Goal: Use online tool/utility

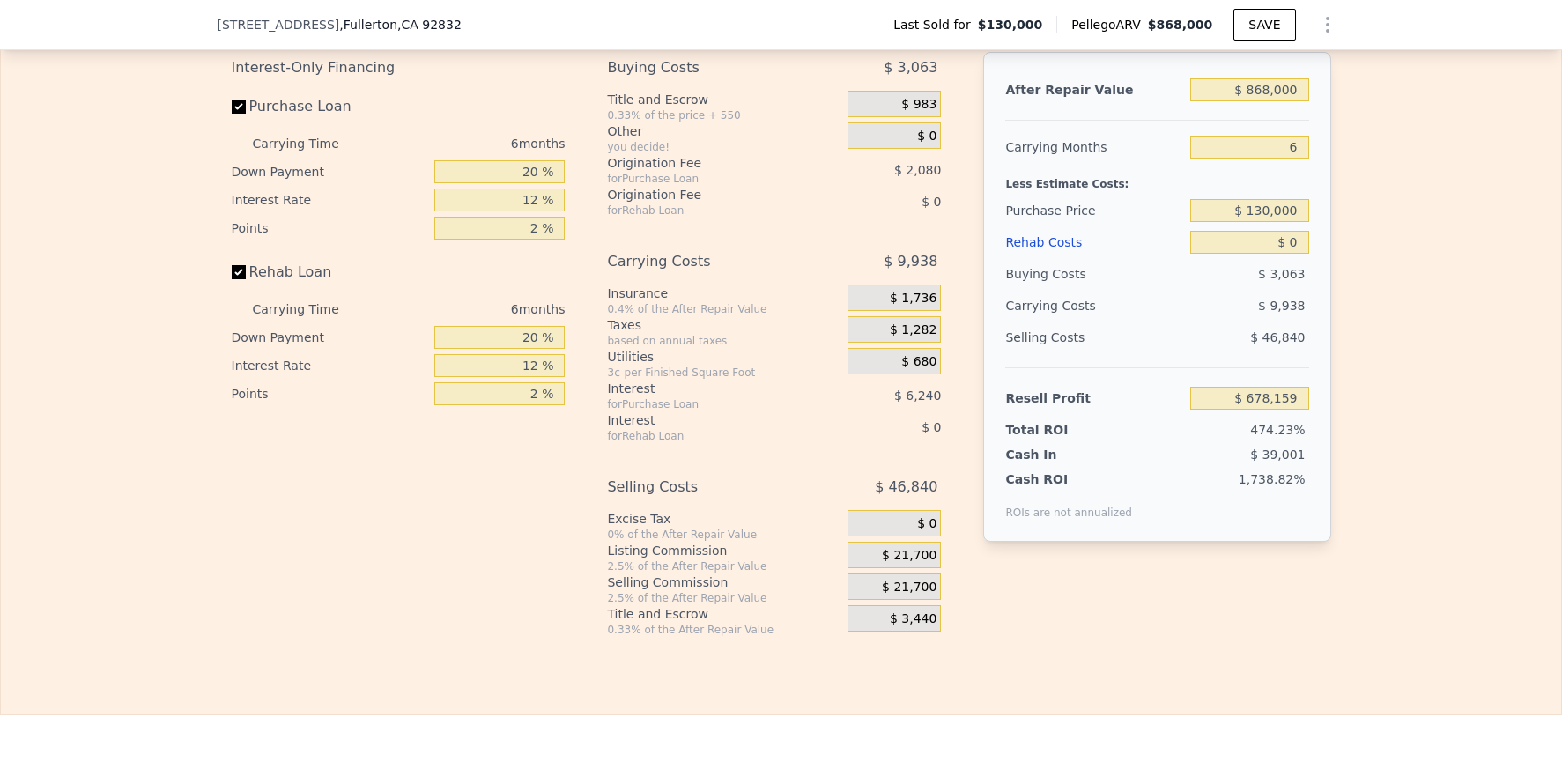
scroll to position [2568, 0]
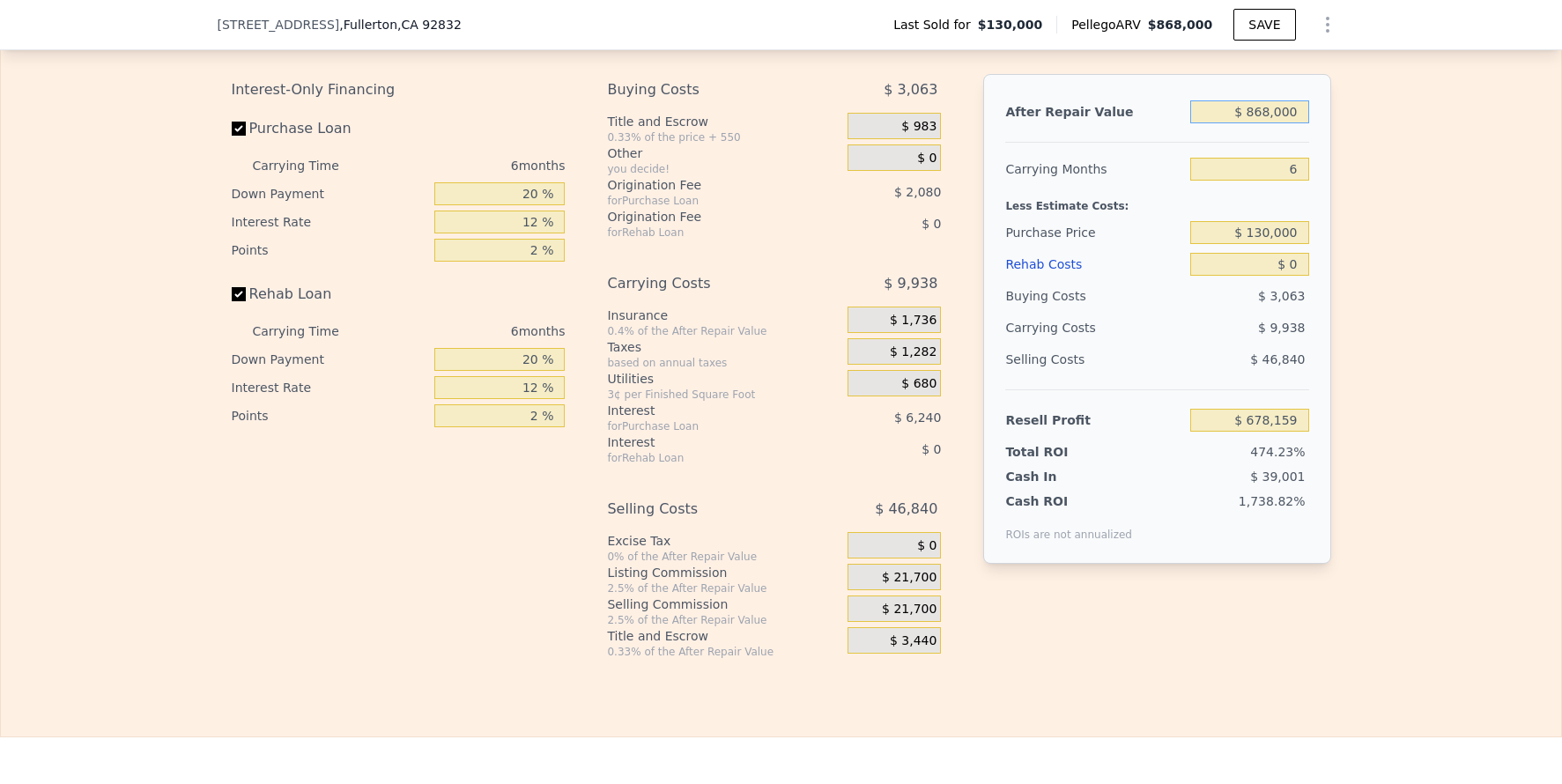
click at [1275, 124] on input "$ 868,000" at bounding box center [1249, 112] width 118 height 23
click at [1264, 244] on input "$ 130,000" at bounding box center [1249, 232] width 118 height 23
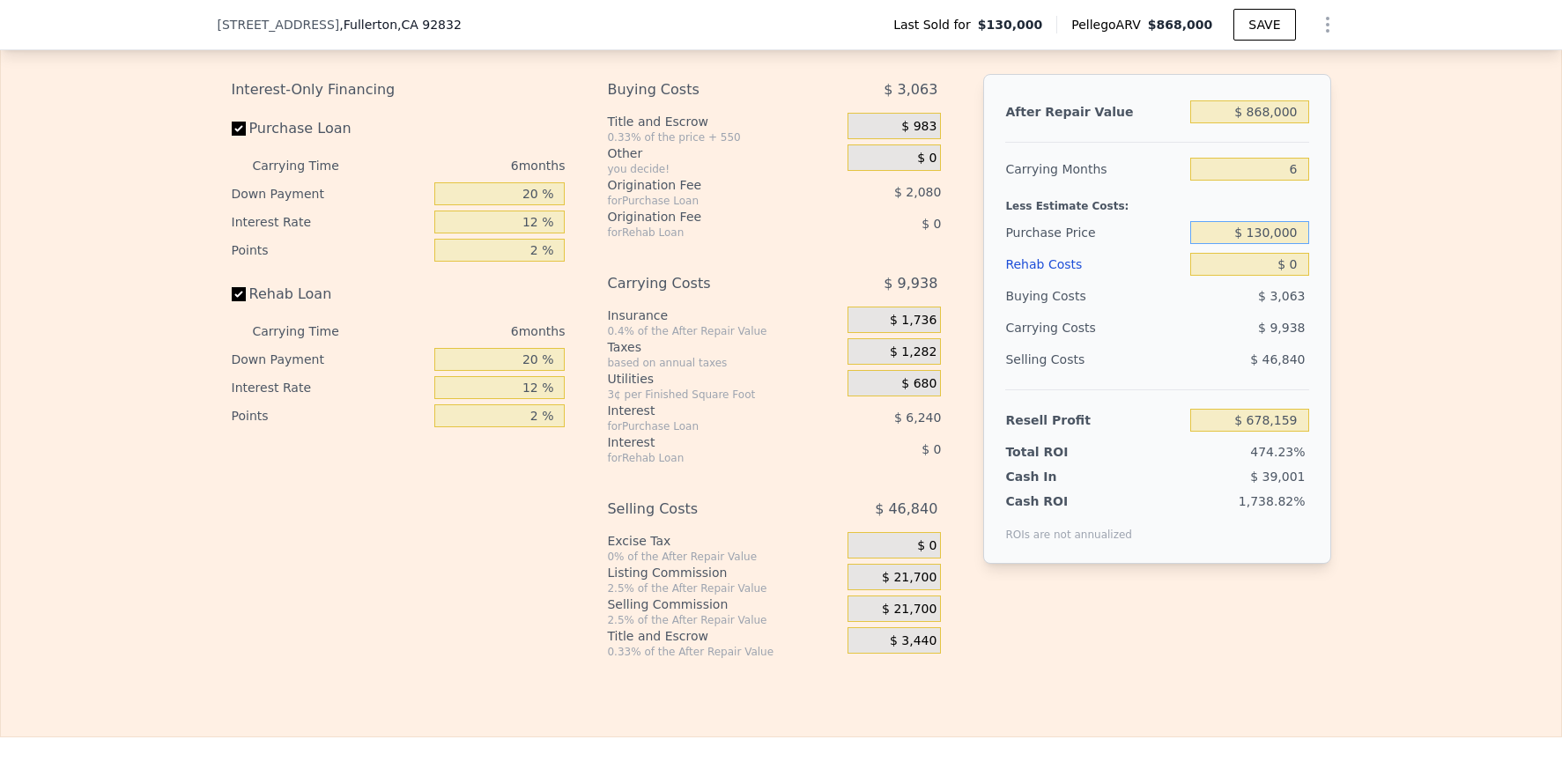
click at [1264, 244] on input "$ 130,000" at bounding box center [1249, 232] width 118 height 23
type input "$ 1,200,000"
click at [1287, 124] on input "$ 868,000" at bounding box center [1249, 112] width 118 height 23
type input "-$ 463,884"
click at [1287, 124] on input "$ 868,000" at bounding box center [1249, 112] width 118 height 23
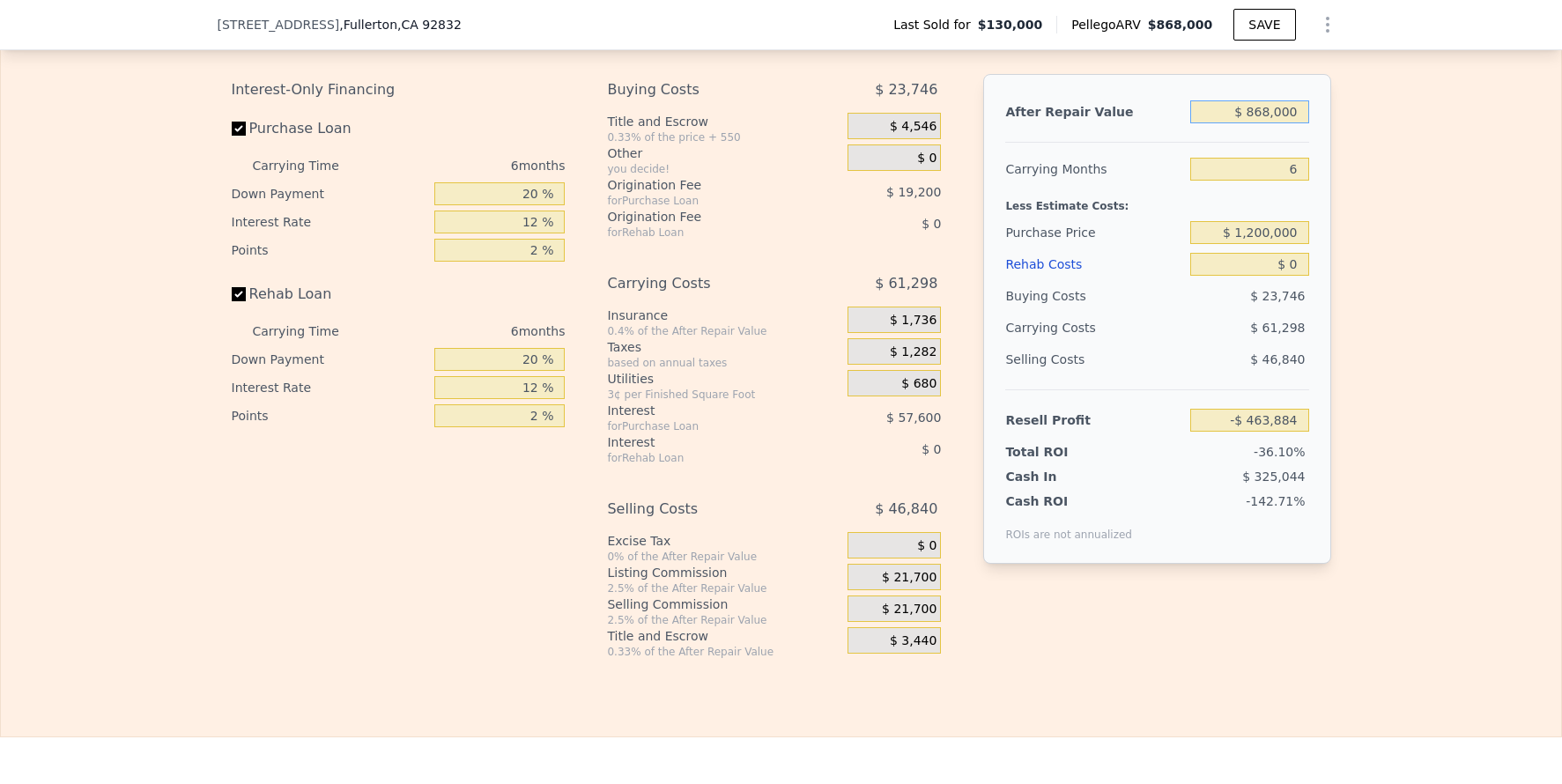
click at [1287, 124] on input "$ 868,000" at bounding box center [1249, 112] width 118 height 23
type input "$ 1"
type input "-$ 1,283,857"
type input "$ 17"
type input "-$ 1,283,841"
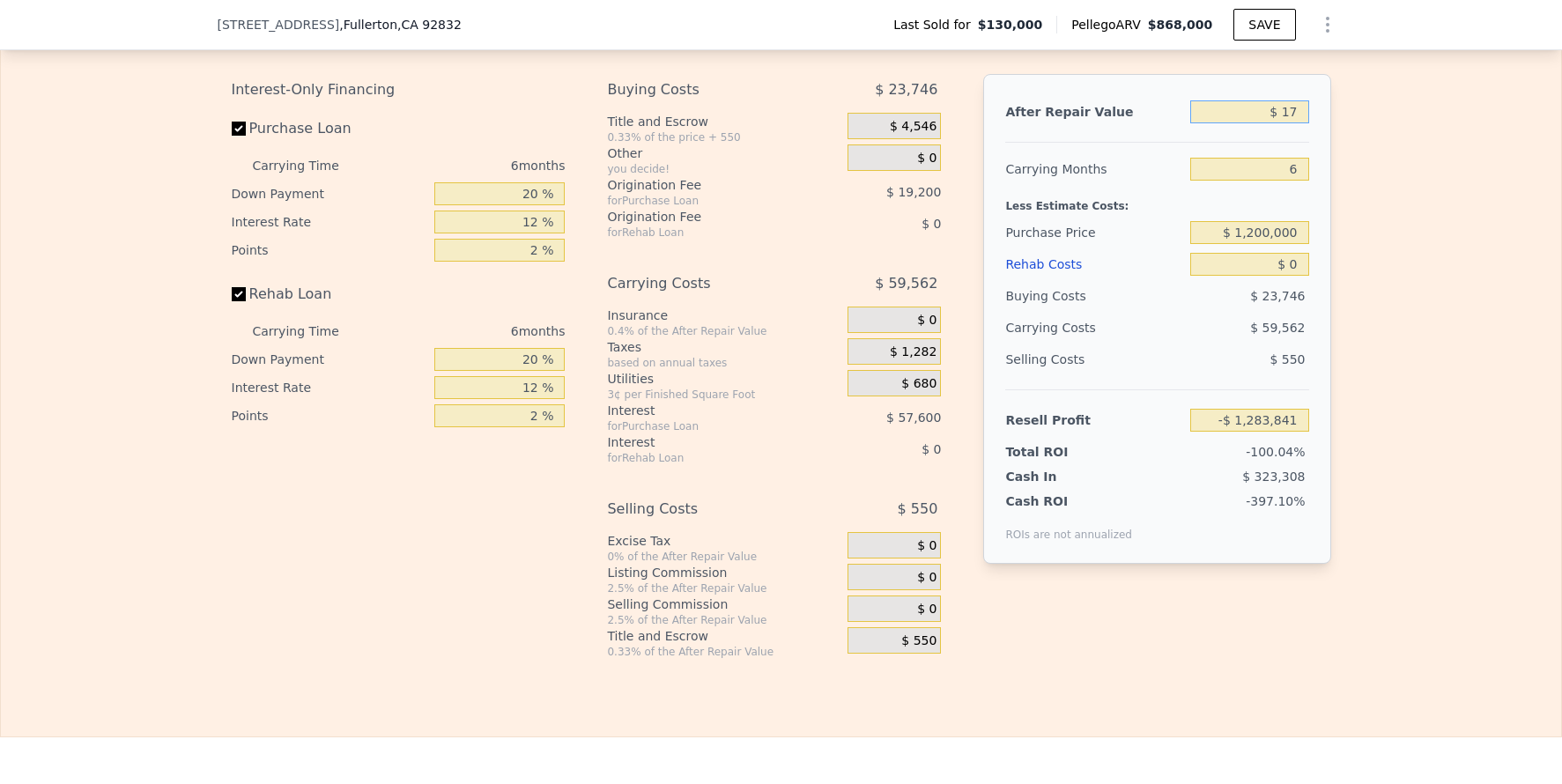
type input "$ 175"
type input "-$ 1,283,692"
type input "$ 1,750"
type input "-$ 1,282,206"
type input "$ 175,000"
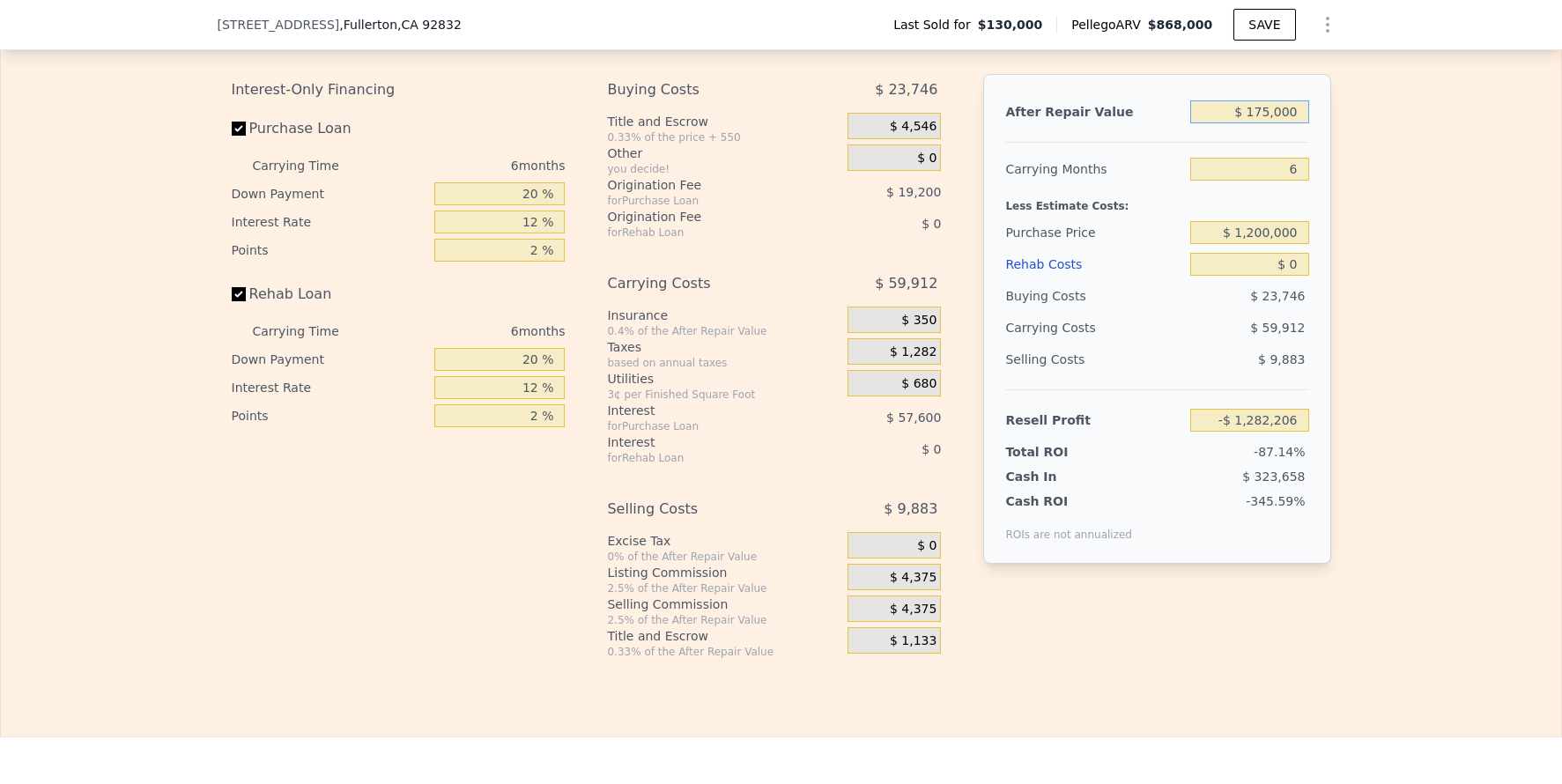
type input "-$ 1,118,541"
type input "$ 1,750,000"
type input "$ 369,314"
type input "$ 1,750,000"
click at [1414, 368] on div "Edit the assumptions in yellow boxes. Input profit to calculate an offer price.…" at bounding box center [781, 331] width 1560 height 656
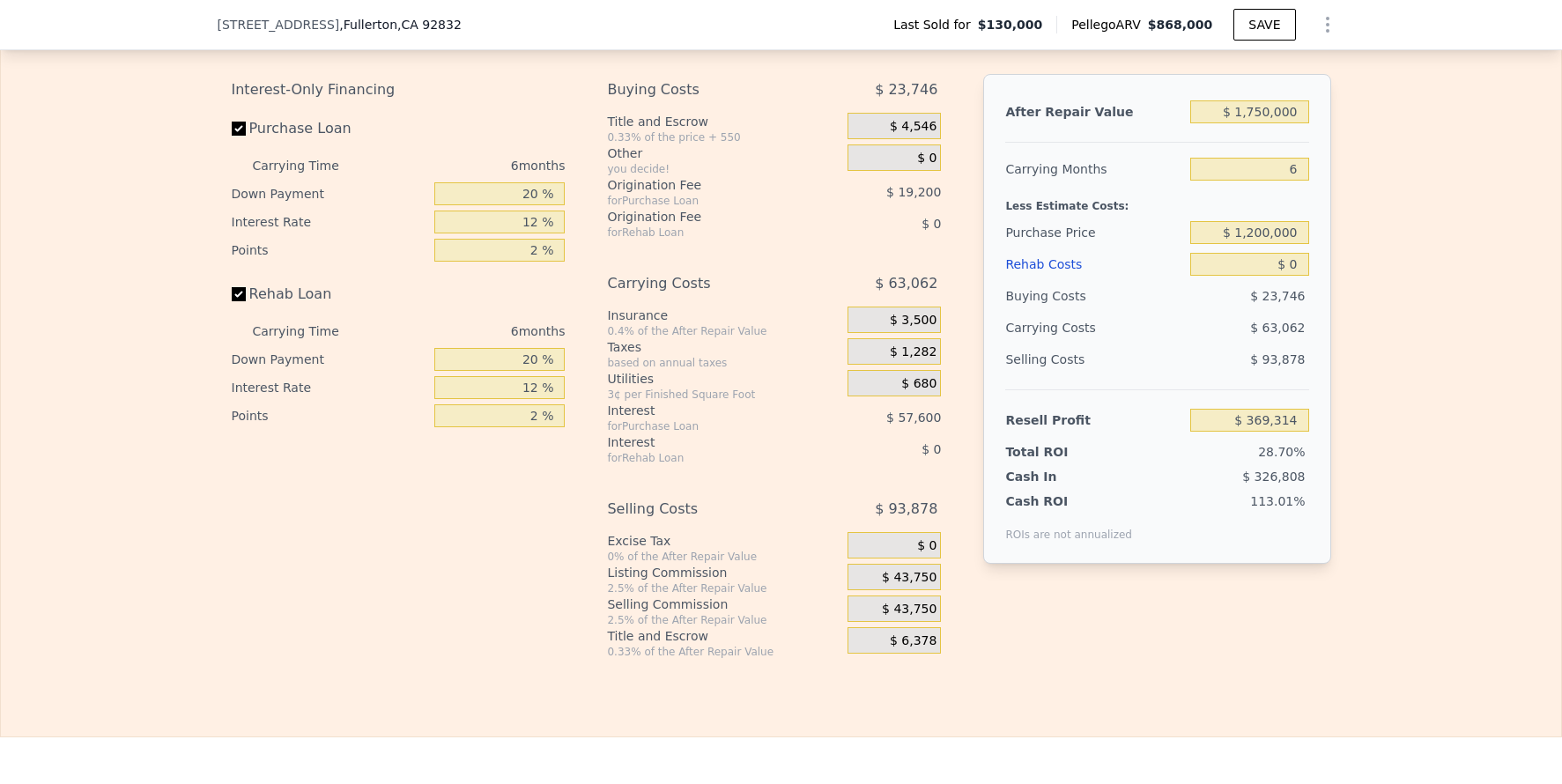
click at [917, 586] on span "$ 43,750" at bounding box center [909, 578] width 54 height 16
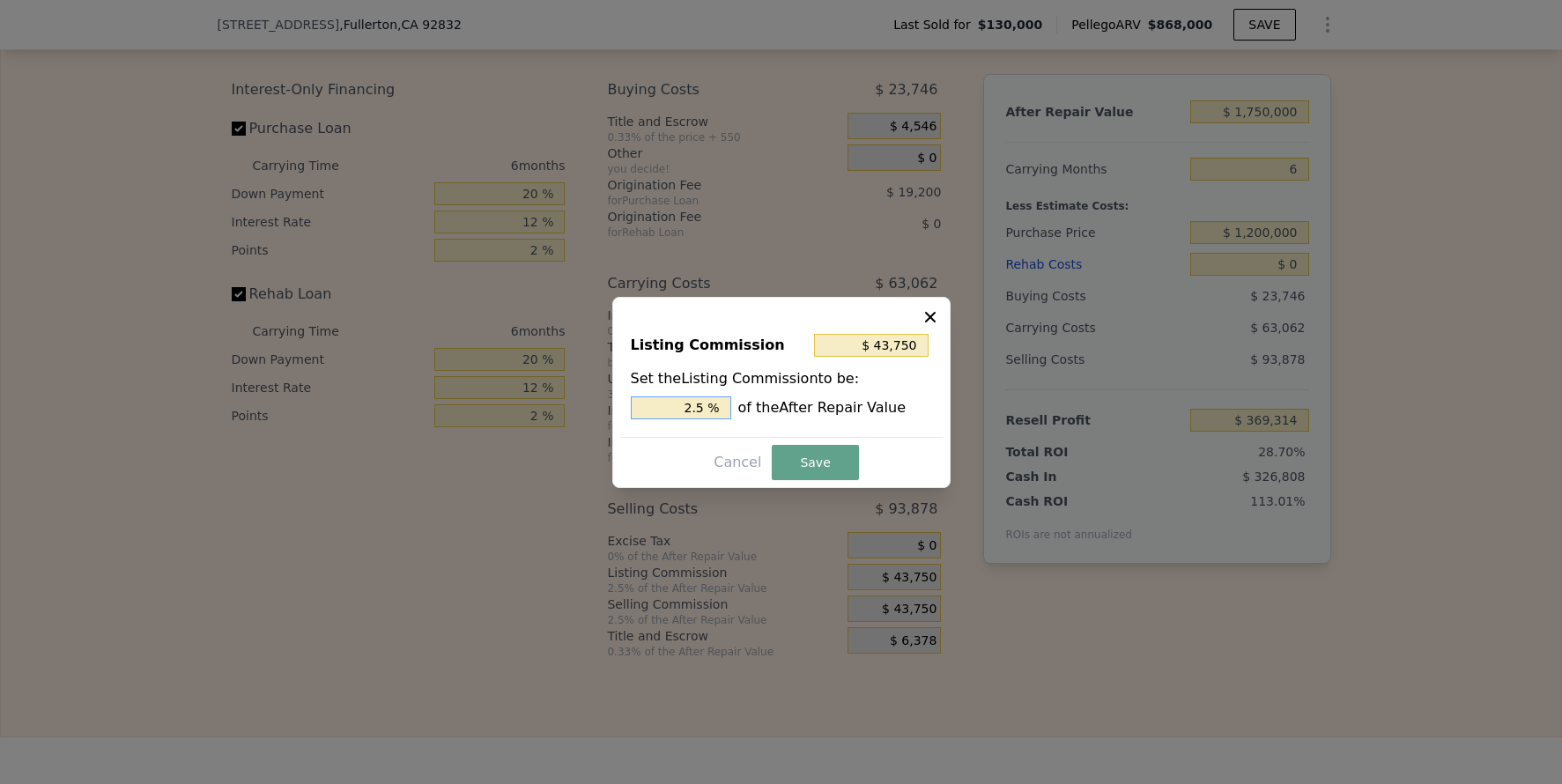
click at [697, 406] on input "2.5 %" at bounding box center [681, 408] width 101 height 23
type input "$ 37,625"
type input "2.15 %"
click at [692, 405] on input "2.15 %" at bounding box center [681, 408] width 101 height 23
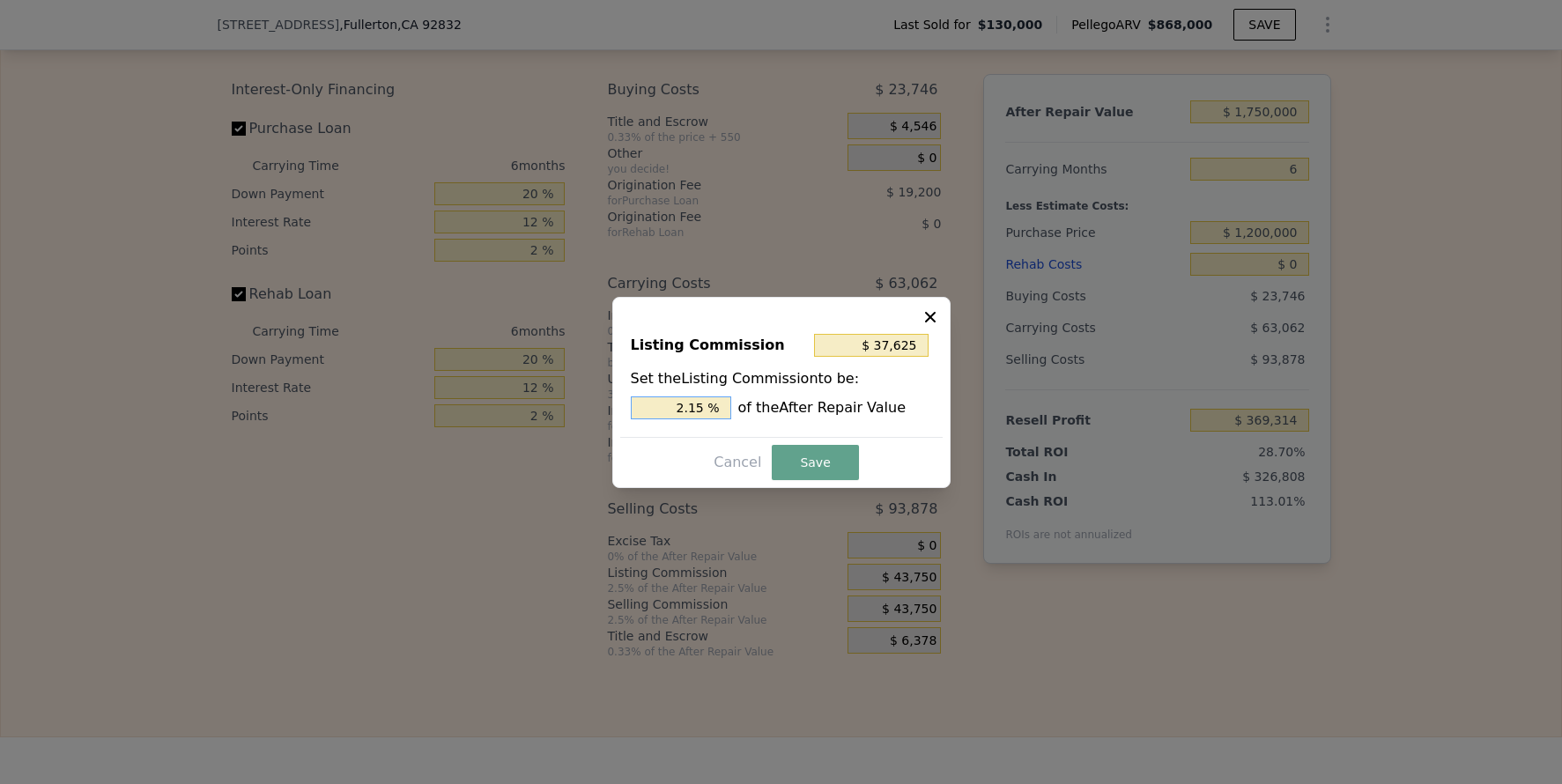
click at [692, 405] on input "2.15 %" at bounding box center [681, 408] width 101 height 23
type input "$ 17,500"
type input "1 %"
click at [822, 454] on button "Save" at bounding box center [814, 463] width 86 height 36
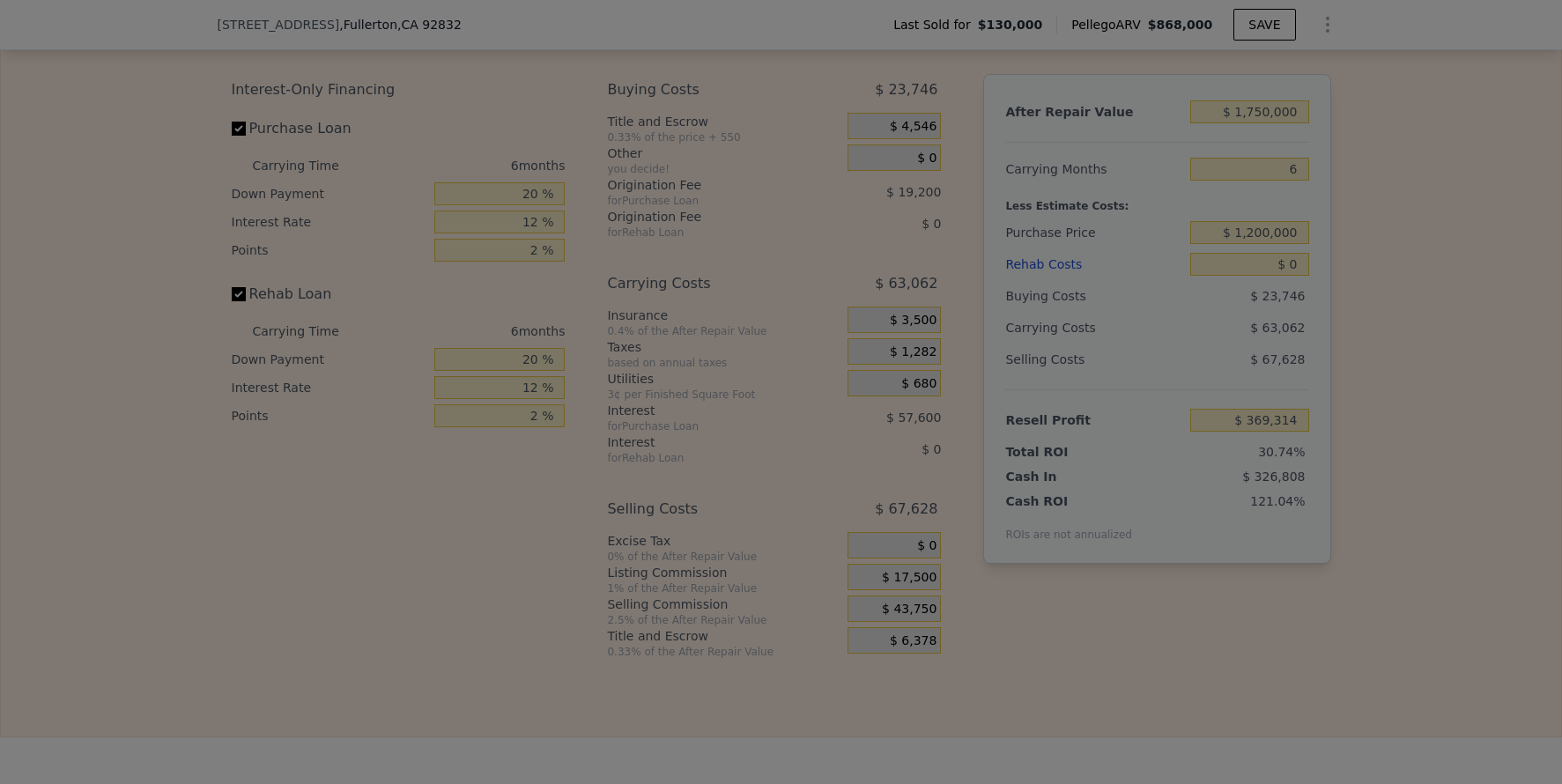
type input "$ 395,564"
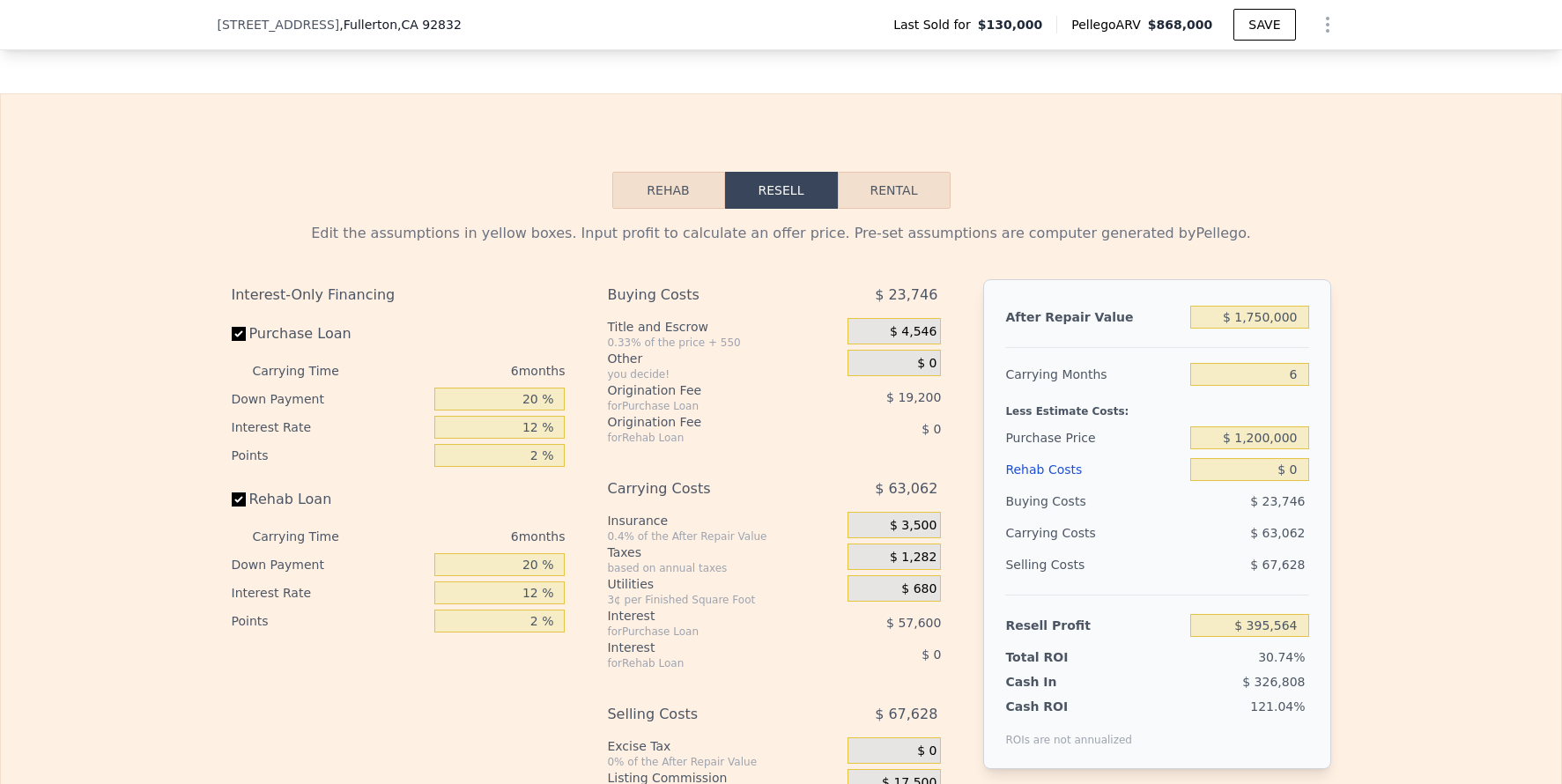
scroll to position [2528, 0]
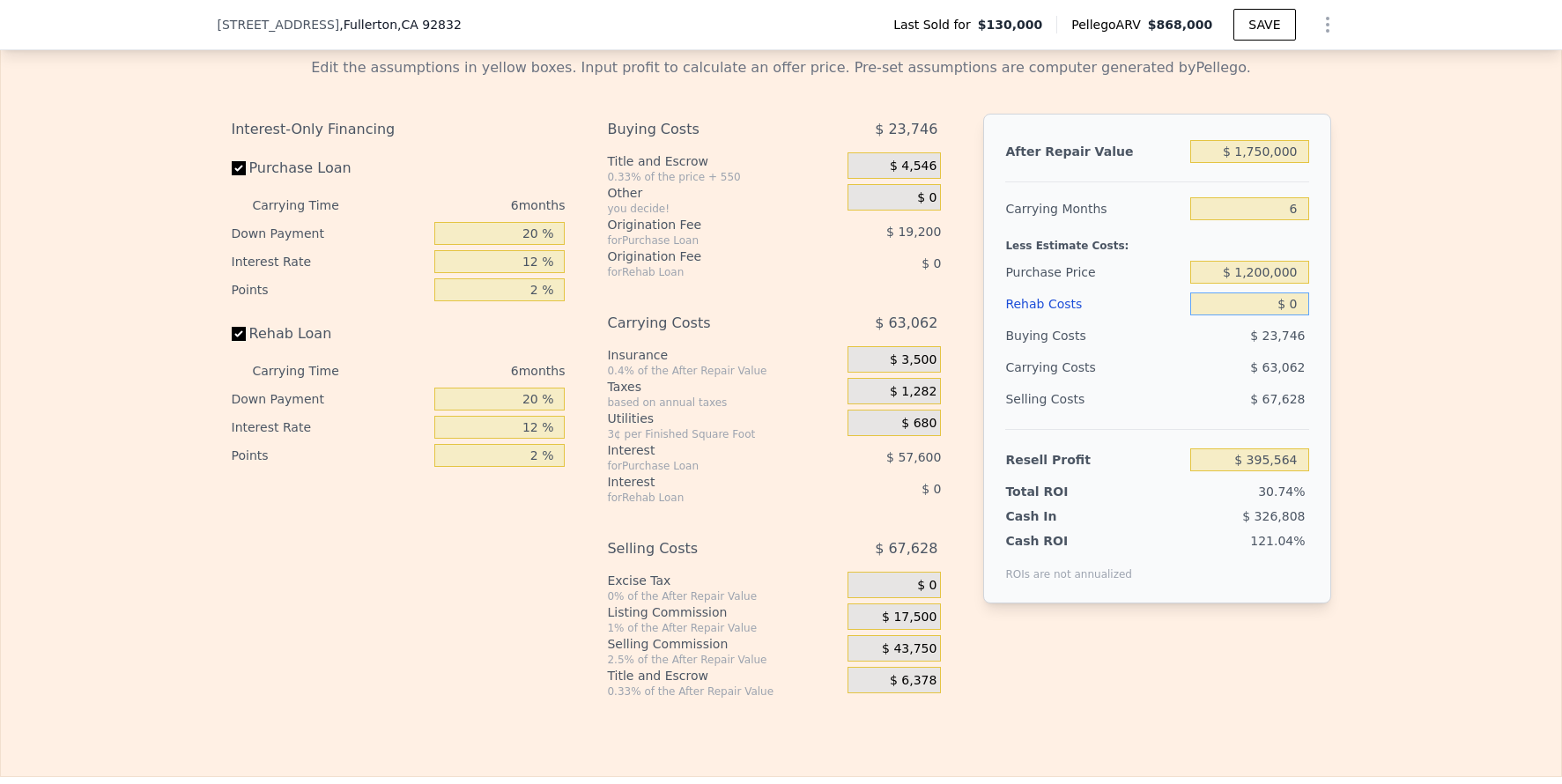
click at [1287, 315] on input "$ 0" at bounding box center [1249, 304] width 118 height 23
type input "$ 2"
type input "$ 395,562"
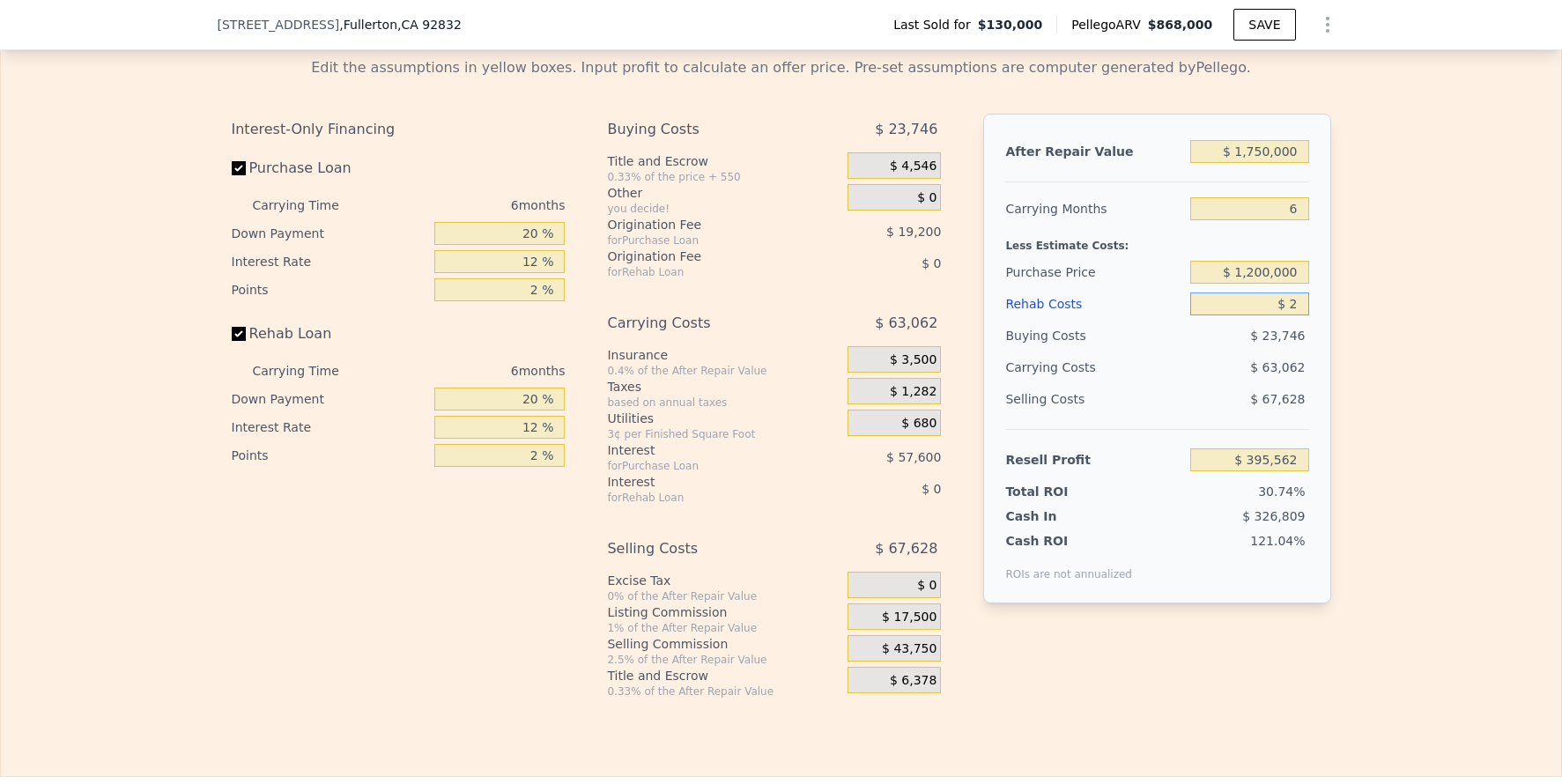
type input "$ 20"
type input "$ 395,544"
type input "$ 200"
type input "$ 395,349"
type input "$ 2,000"
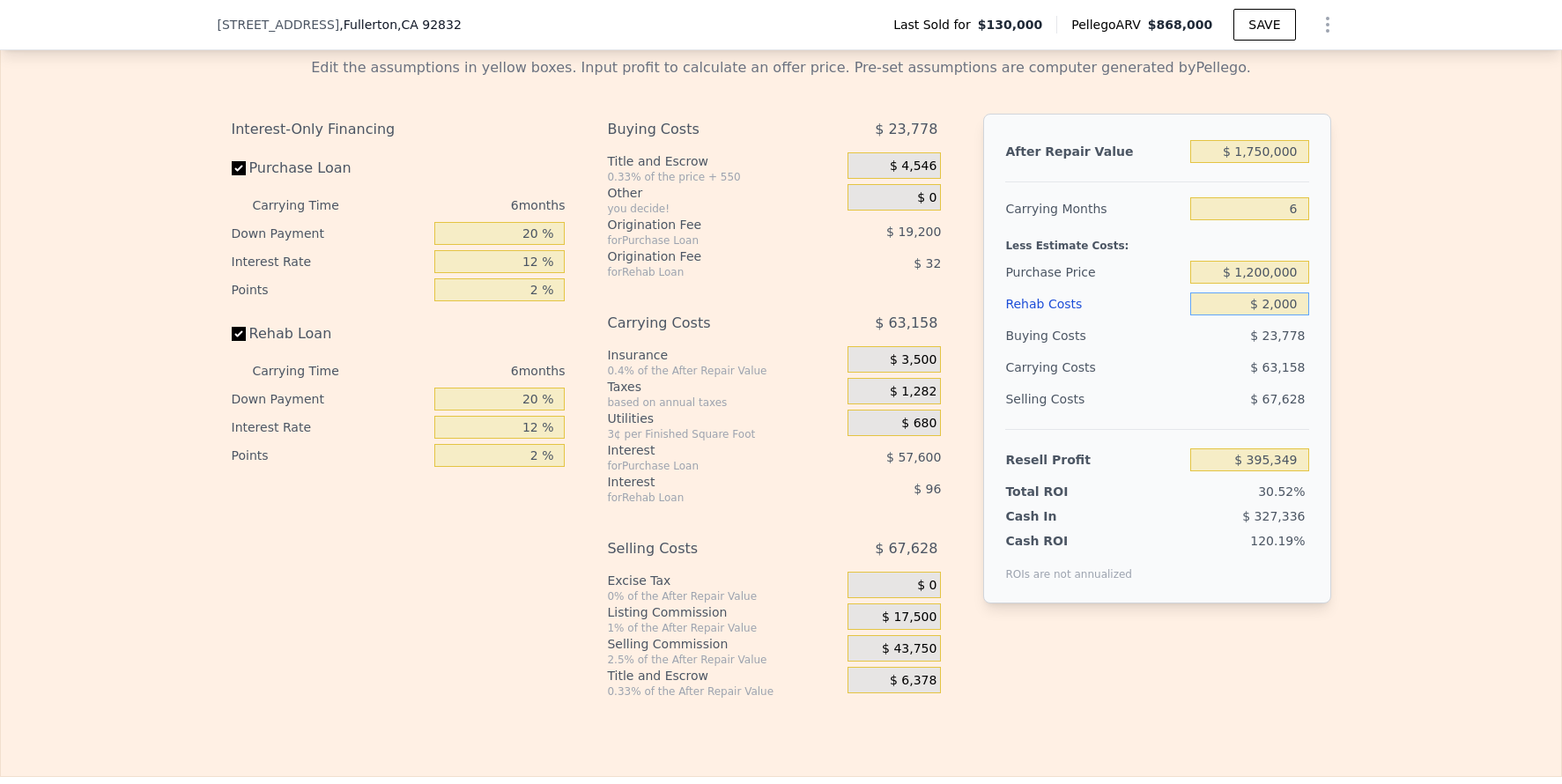
type input "$ 393,436"
type input "$ 20,000"
type input "$ 374,284"
type input "$ 200,000"
type input "$ 182,764"
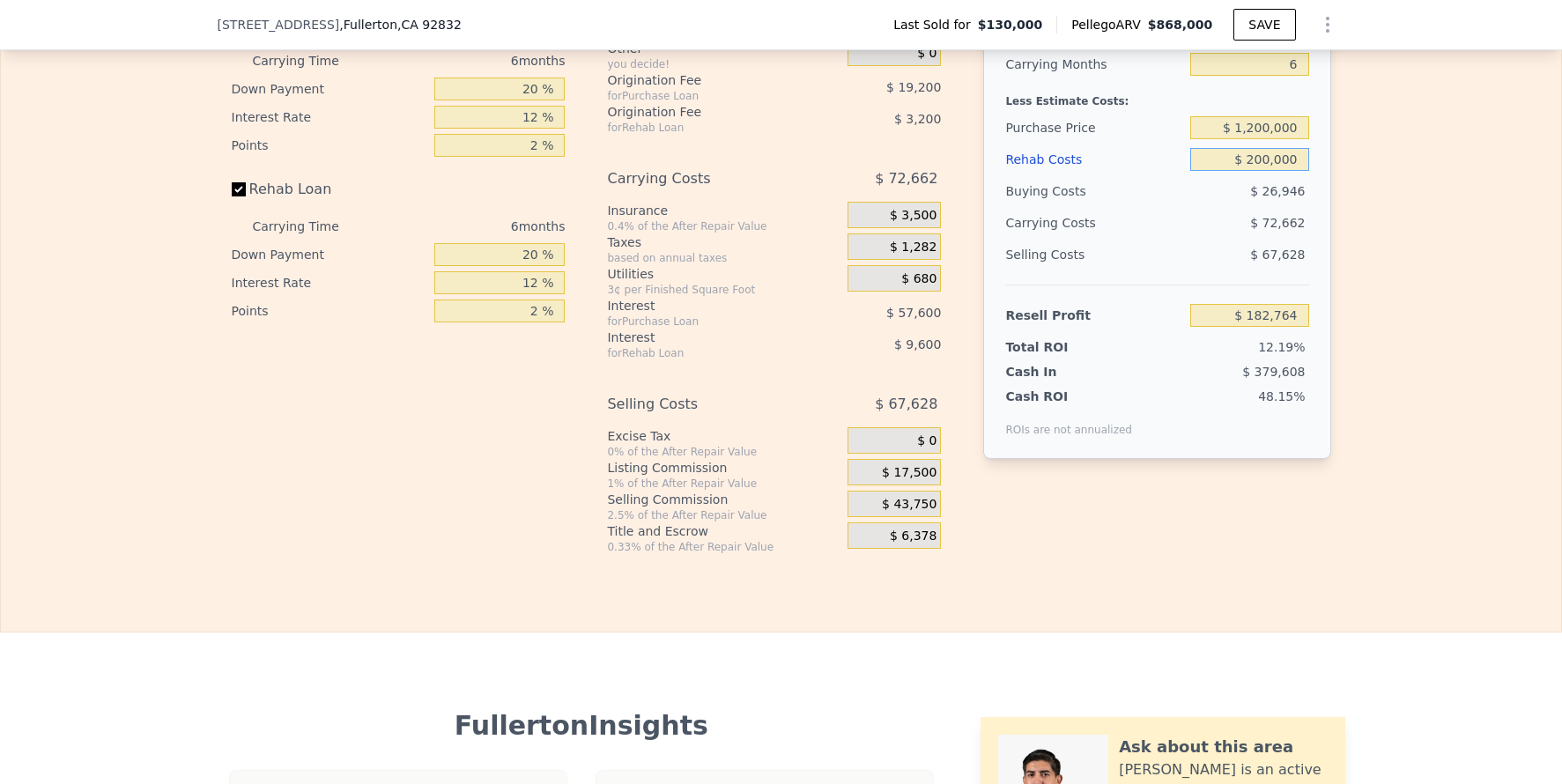
scroll to position [2662, 0]
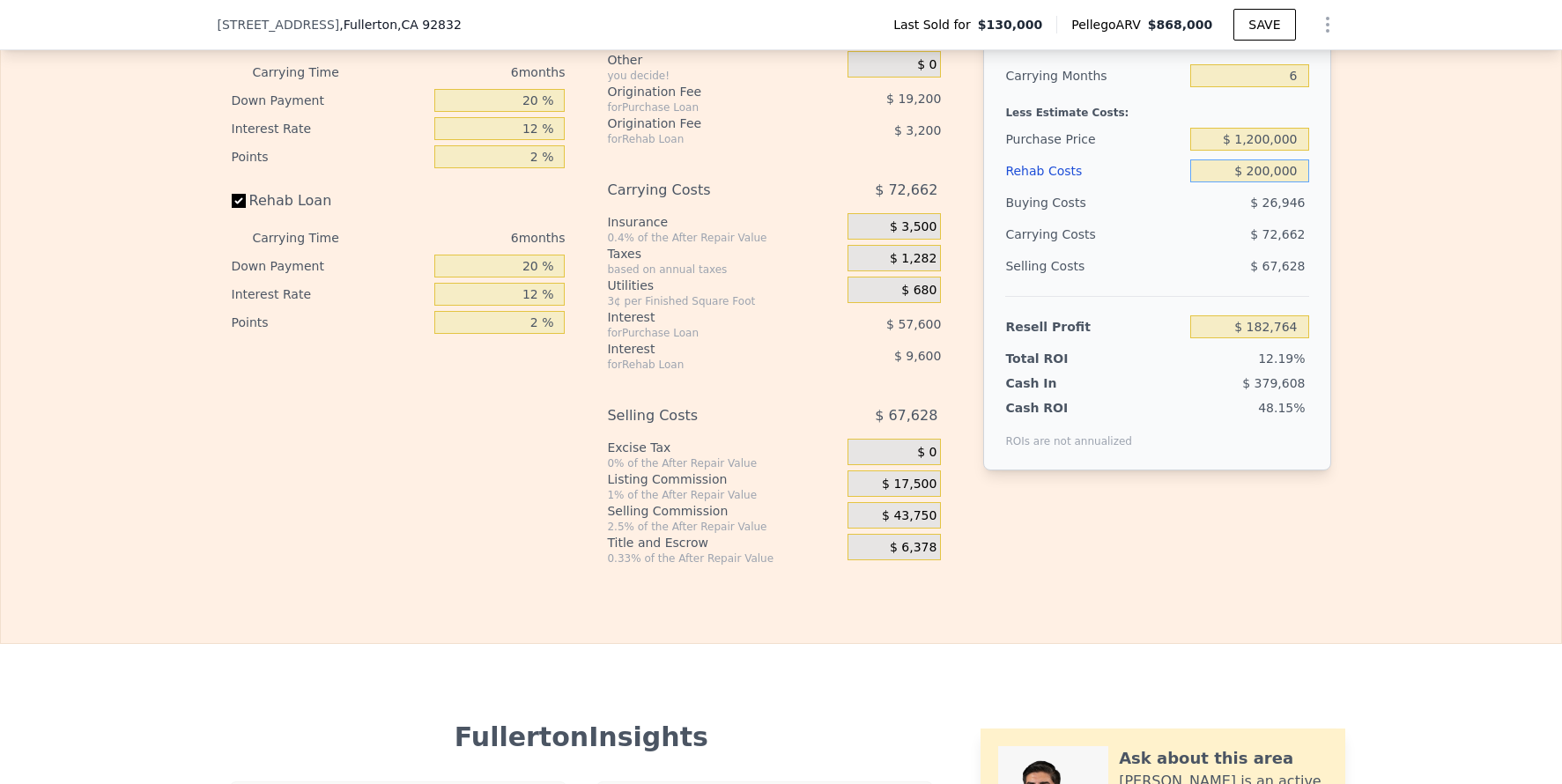
type input "$ 200,000"
click at [922, 492] on span "$ 17,500" at bounding box center [909, 485] width 54 height 16
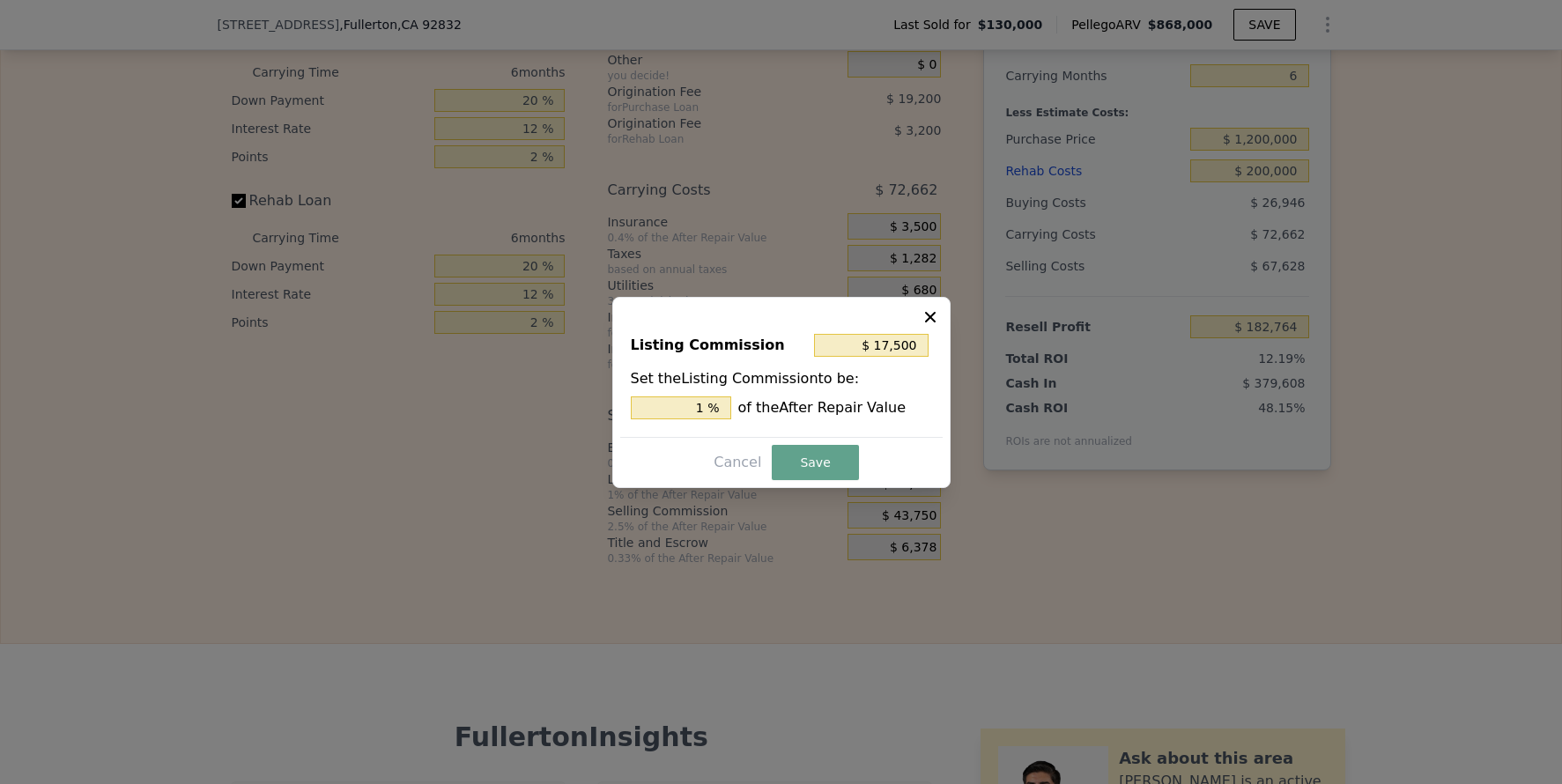
click at [935, 309] on icon at bounding box center [931, 318] width 18 height 18
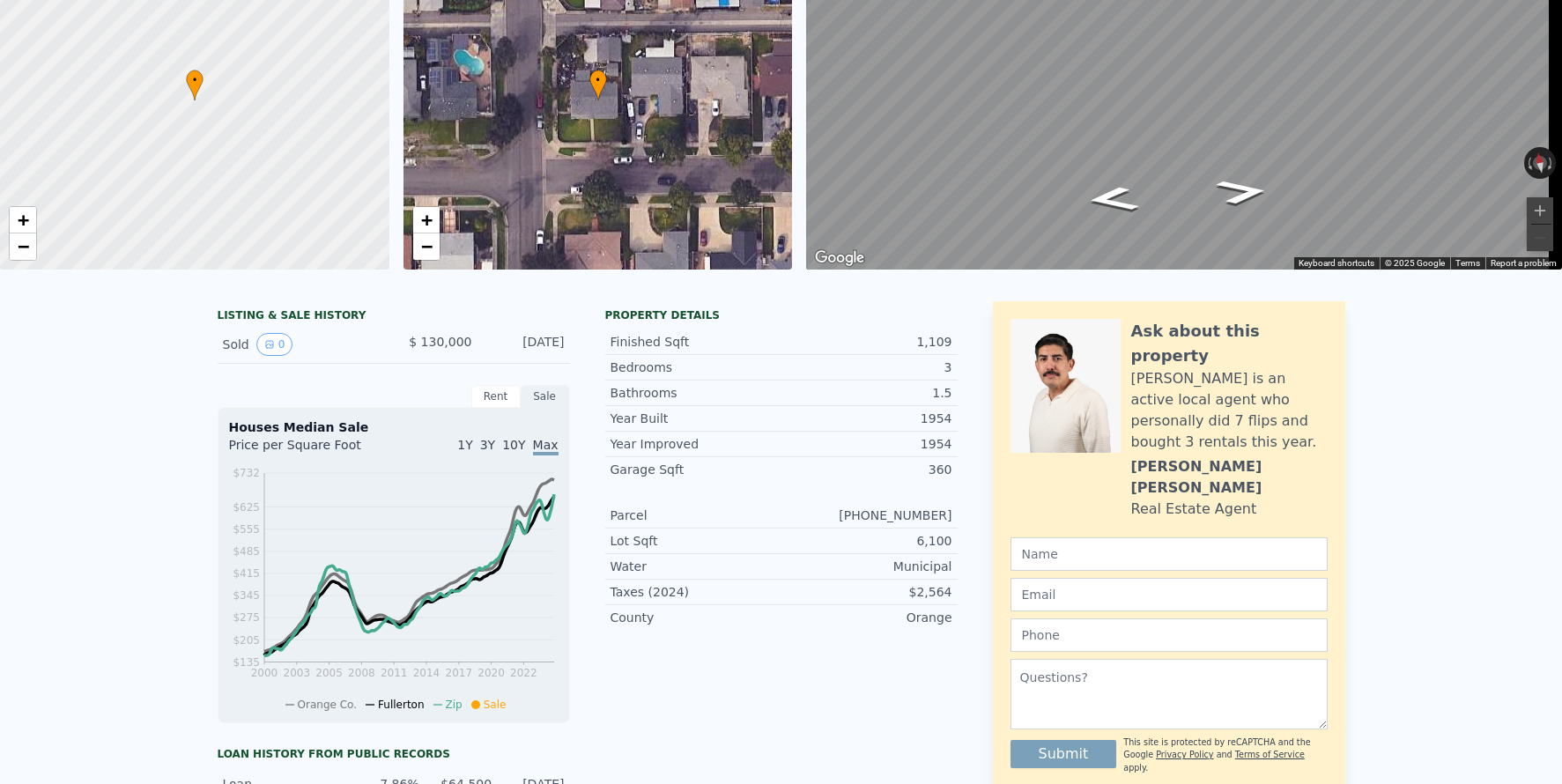
scroll to position [6, 0]
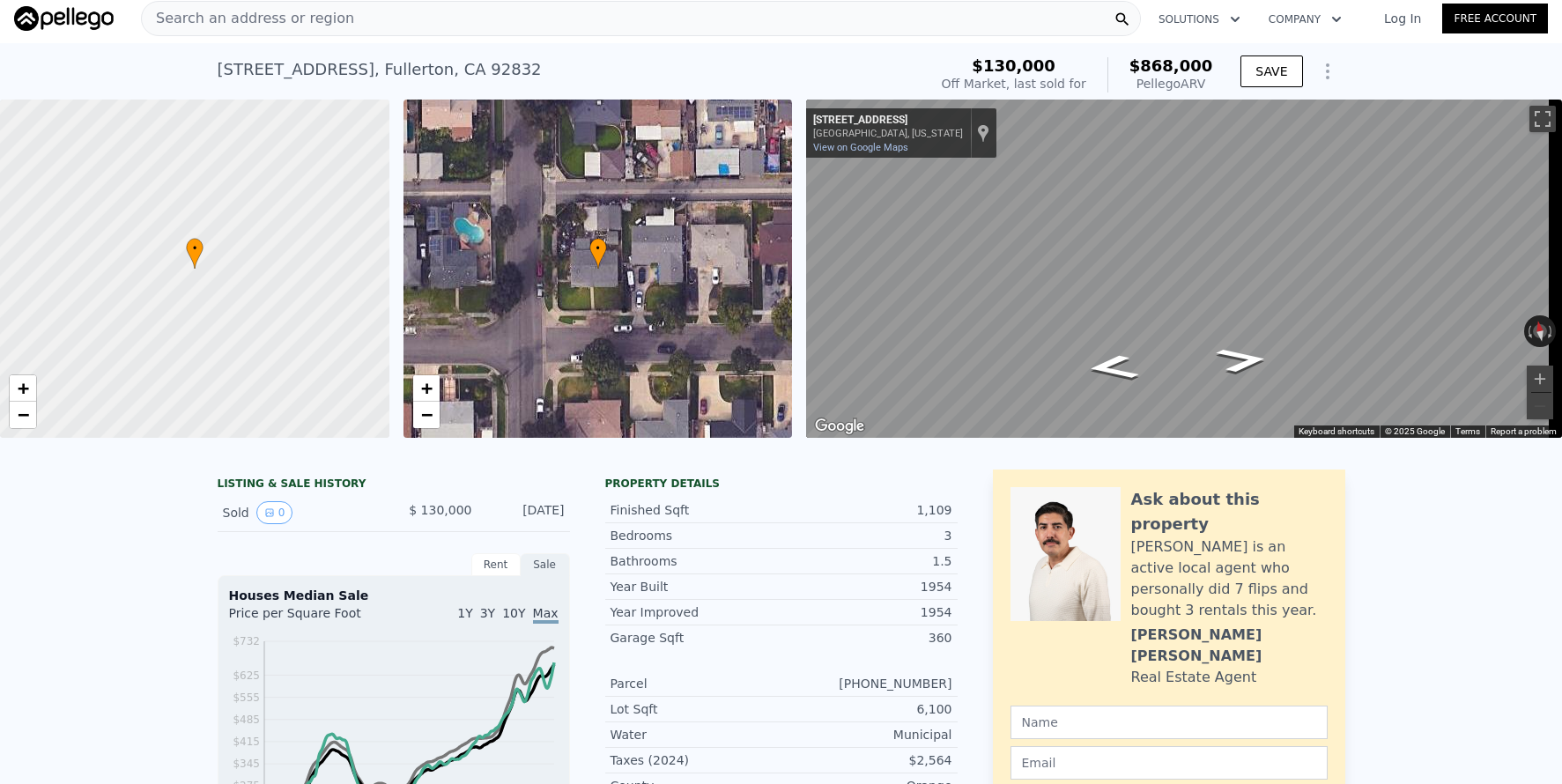
click at [374, 20] on div "Search an address or region" at bounding box center [641, 19] width 1000 height 36
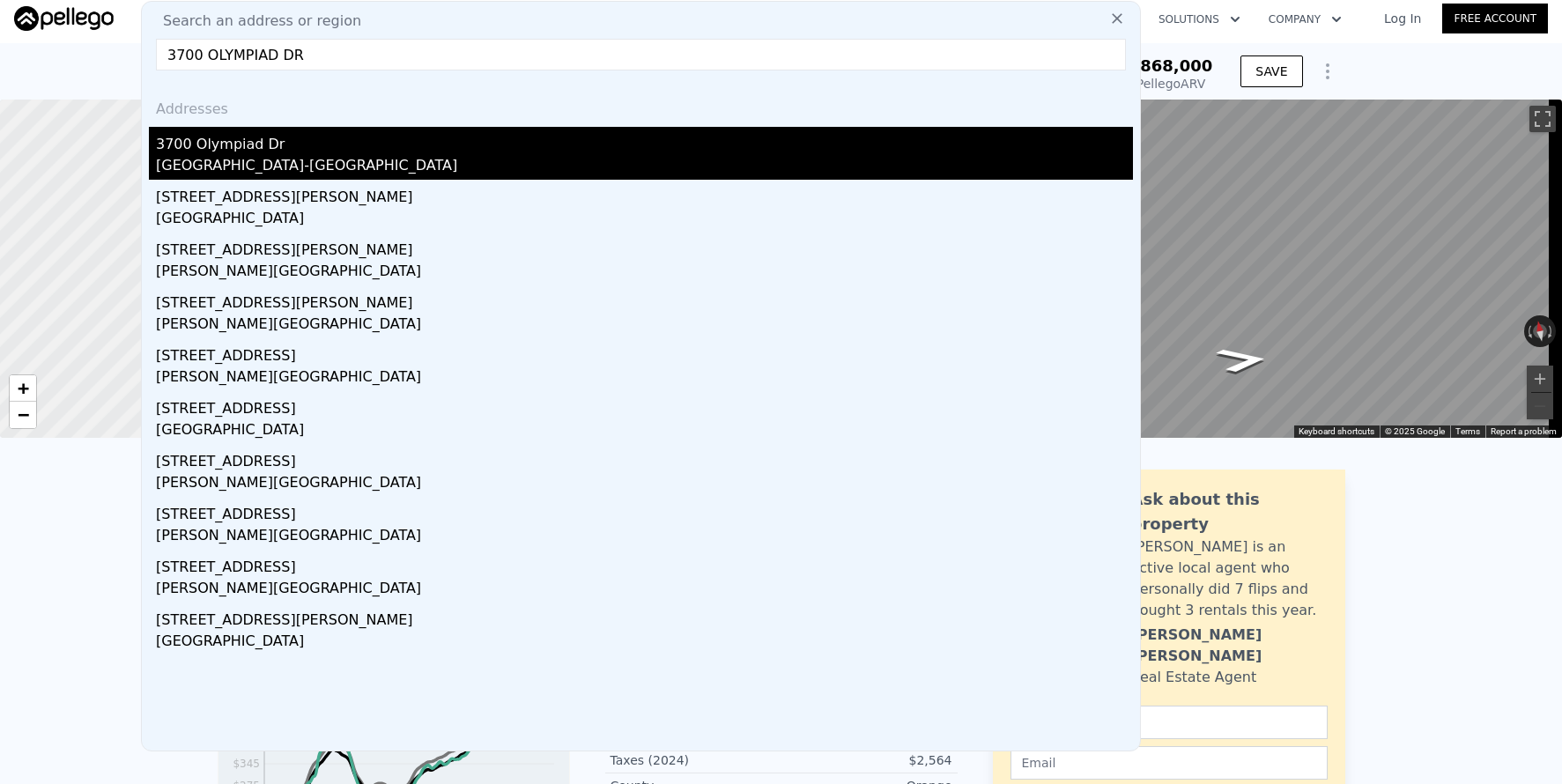
type input "3700 OLYMPIAD DR"
click at [350, 144] on div "3700 Olympiad Dr" at bounding box center [644, 141] width 977 height 28
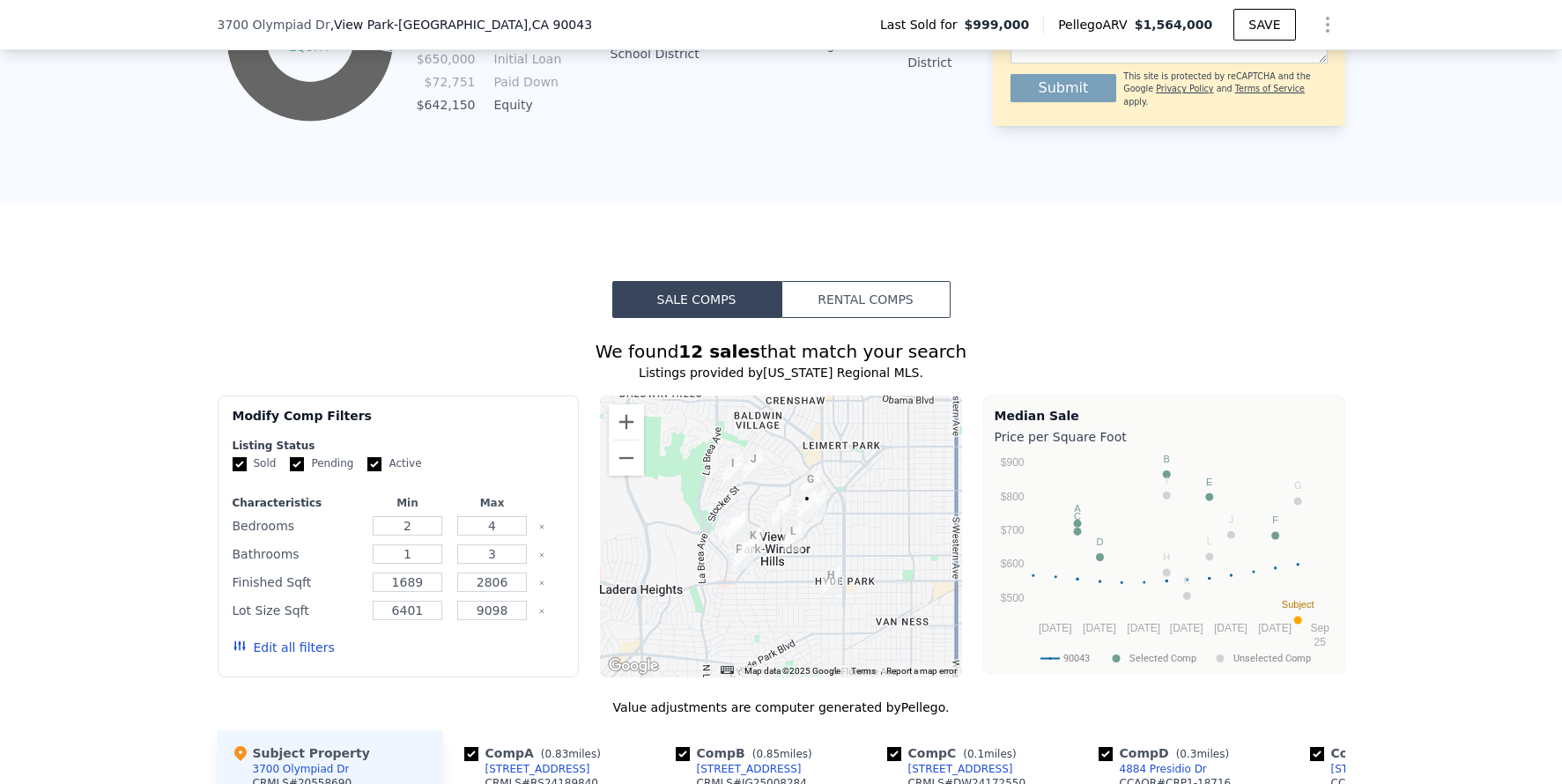
scroll to position [1143, 0]
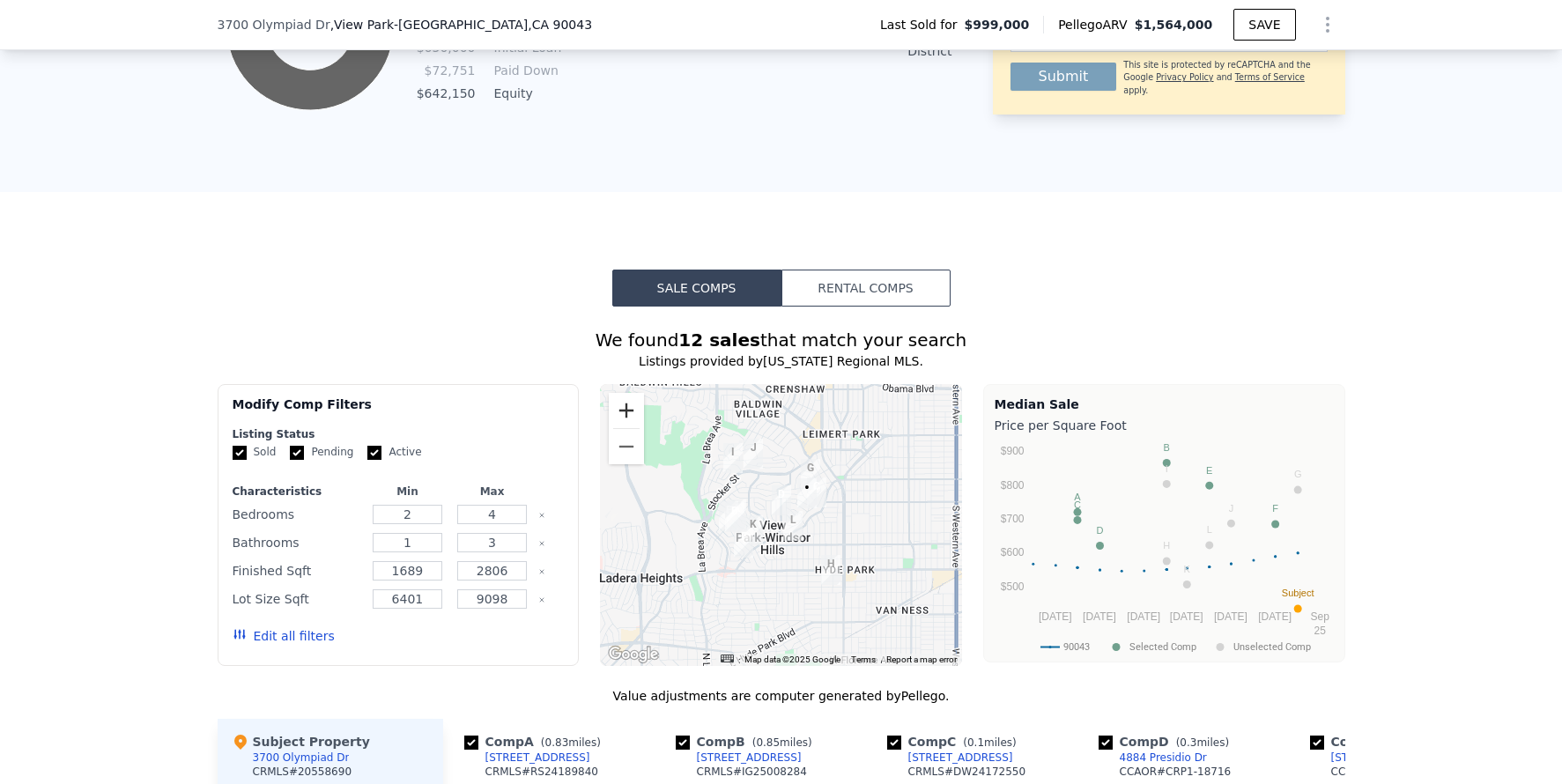
click at [619, 422] on button "Zoom in" at bounding box center [627, 411] width 36 height 36
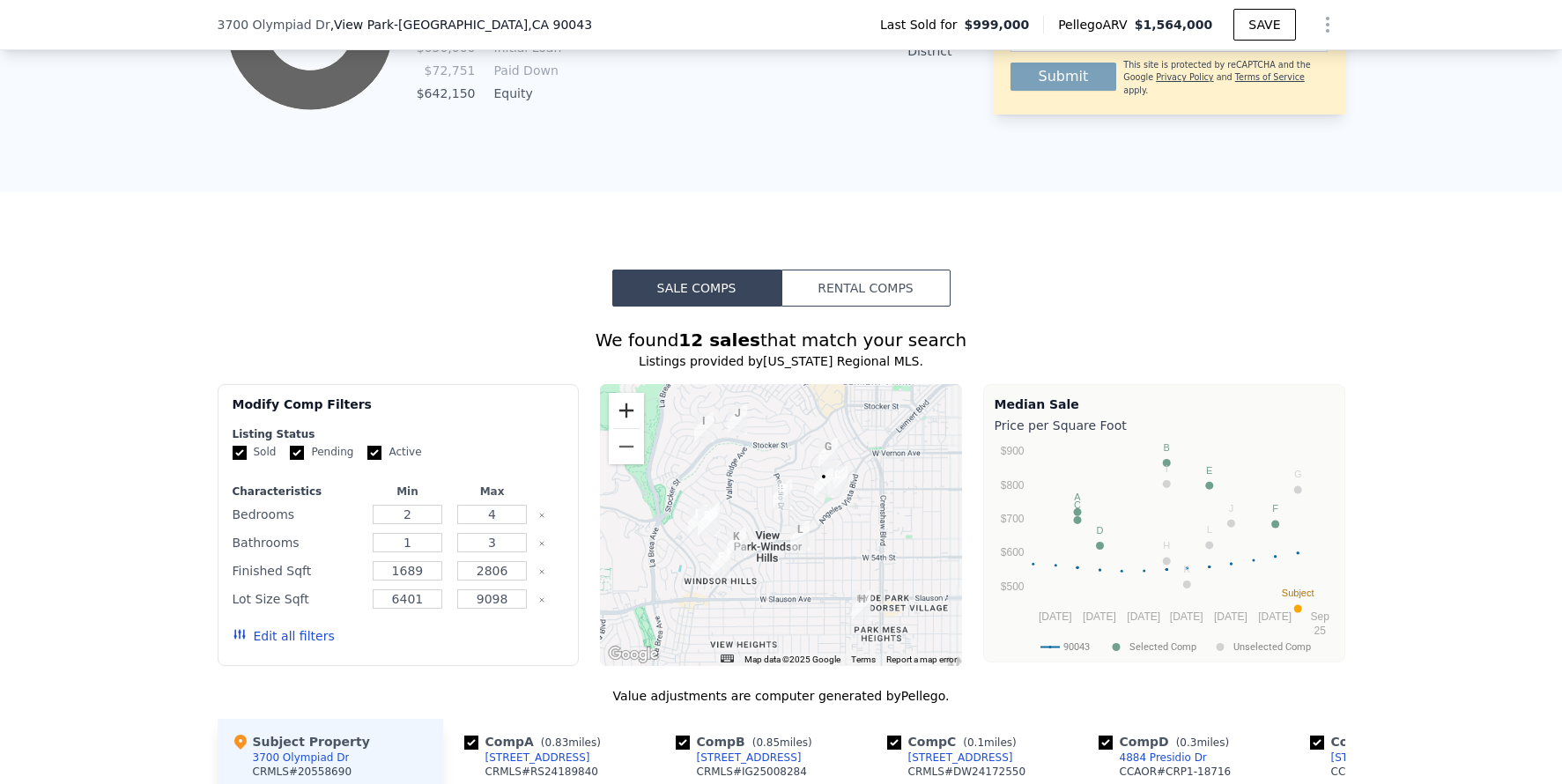
click at [619, 422] on button "Zoom in" at bounding box center [627, 411] width 36 height 36
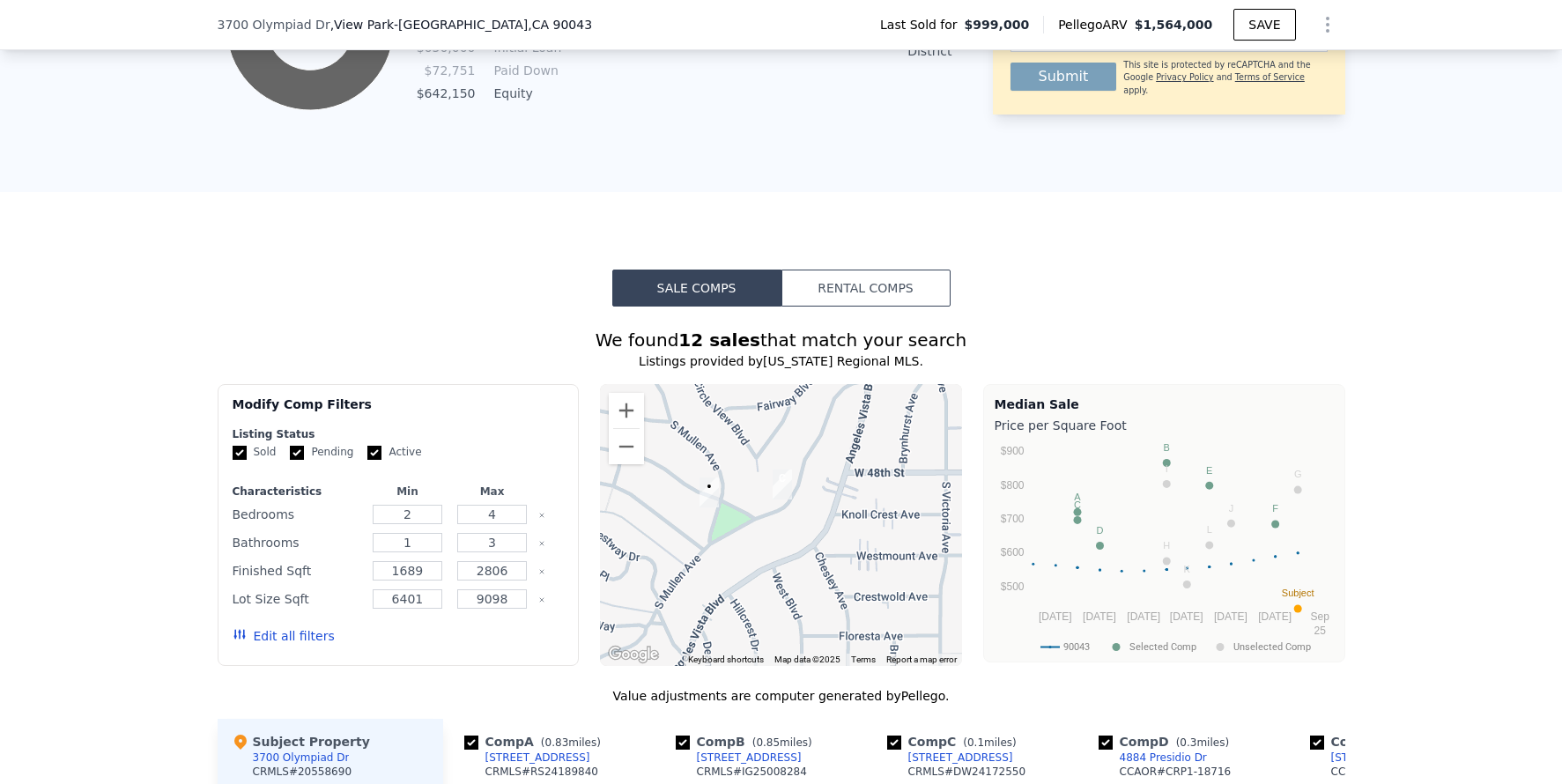
drag, startPoint x: 928, startPoint y: 445, endPoint x: 637, endPoint y: 574, distance: 318.3
click at [637, 574] on div at bounding box center [781, 525] width 362 height 282
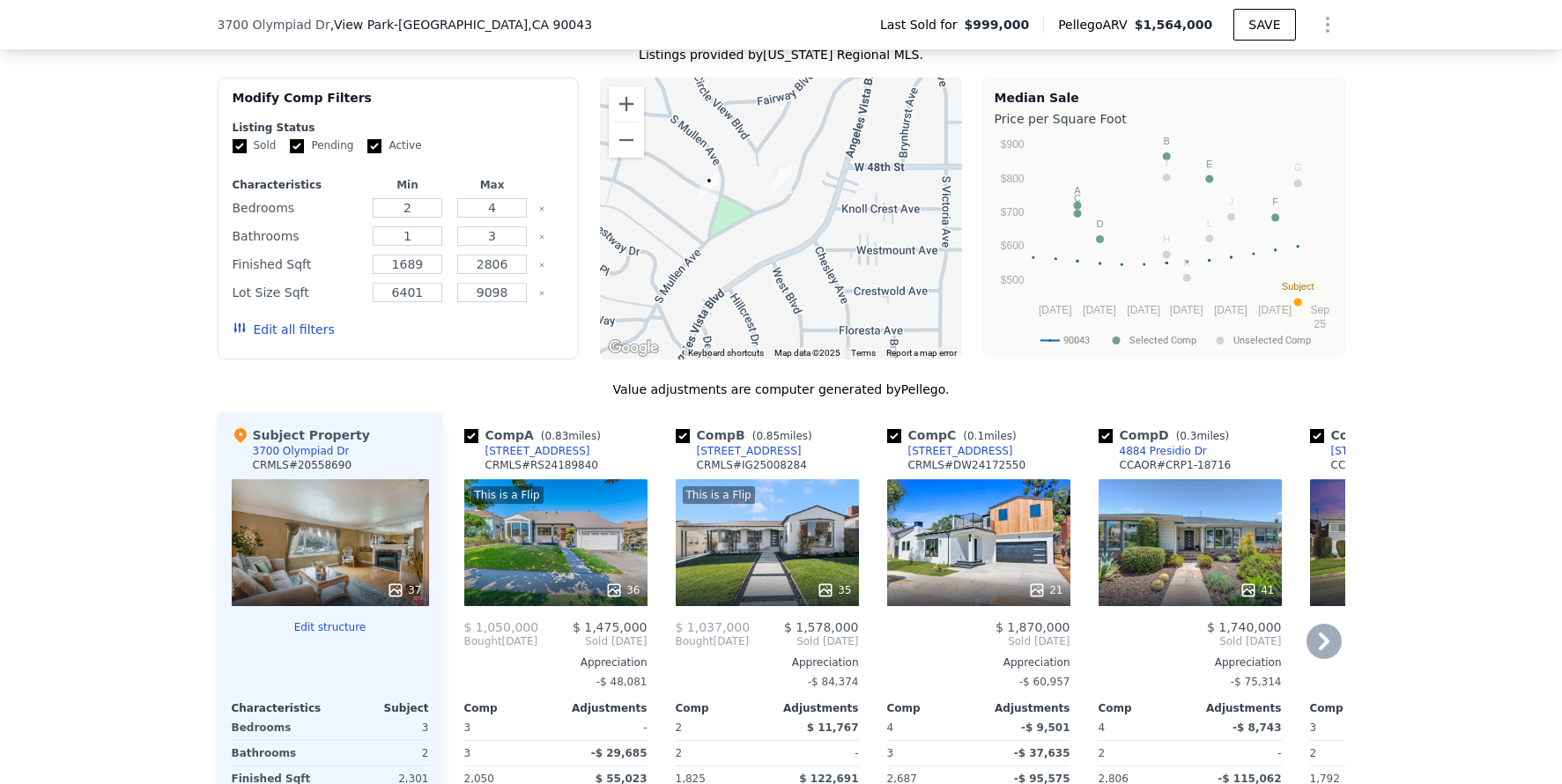
scroll to position [1645, 0]
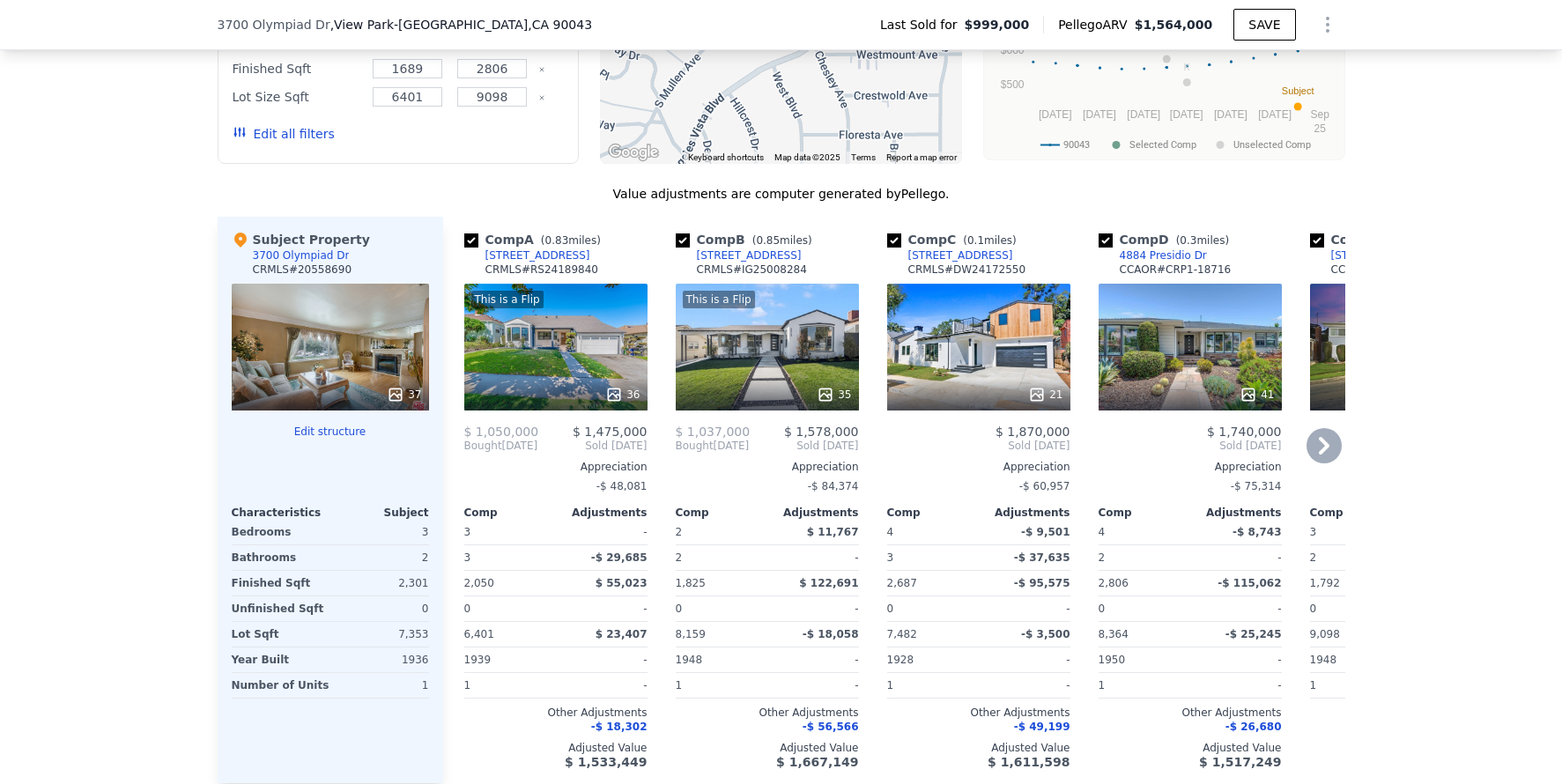
click at [969, 359] on div "21" at bounding box center [979, 347] width 183 height 127
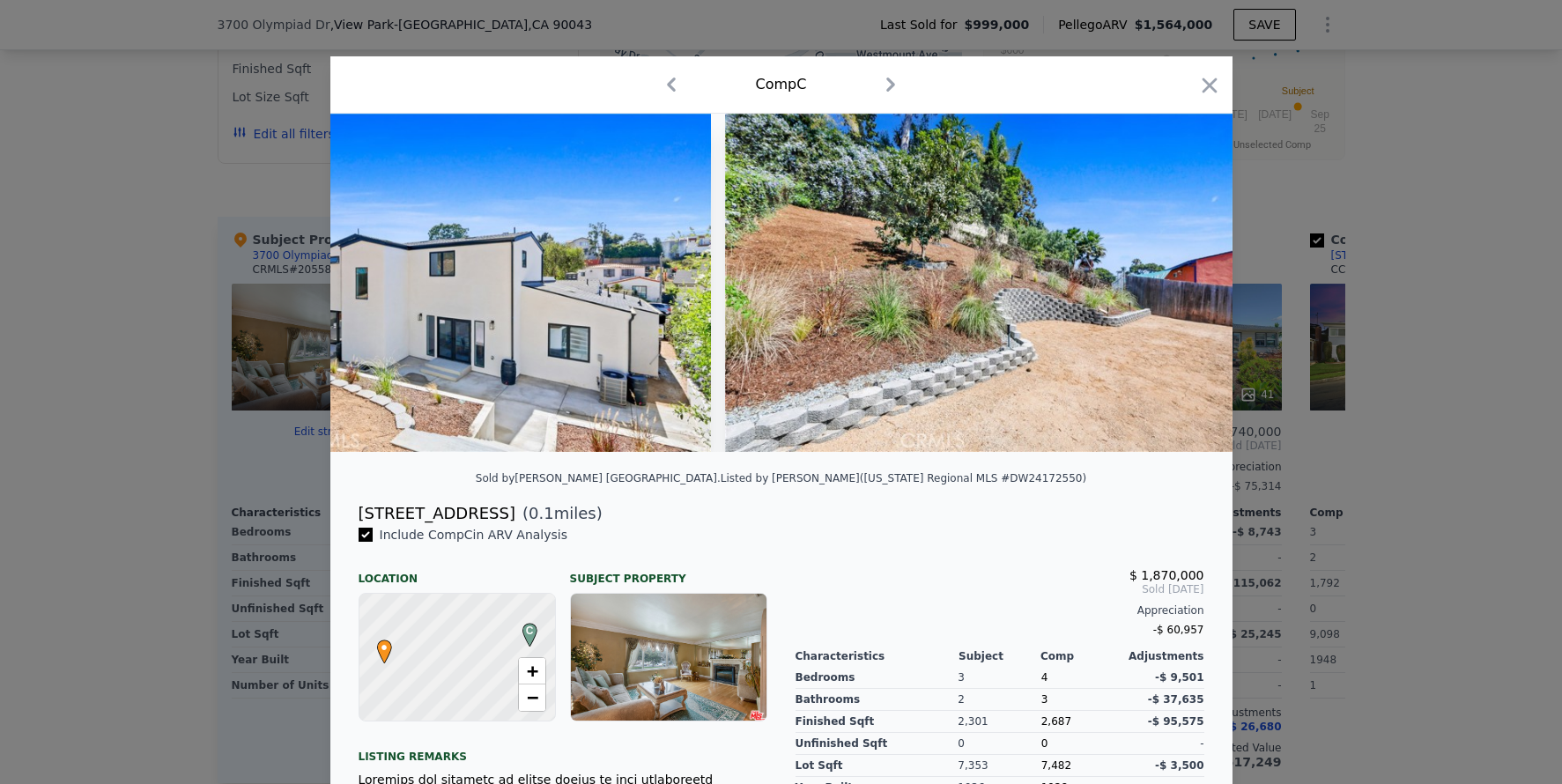
click at [1485, 446] on div at bounding box center [781, 392] width 1562 height 784
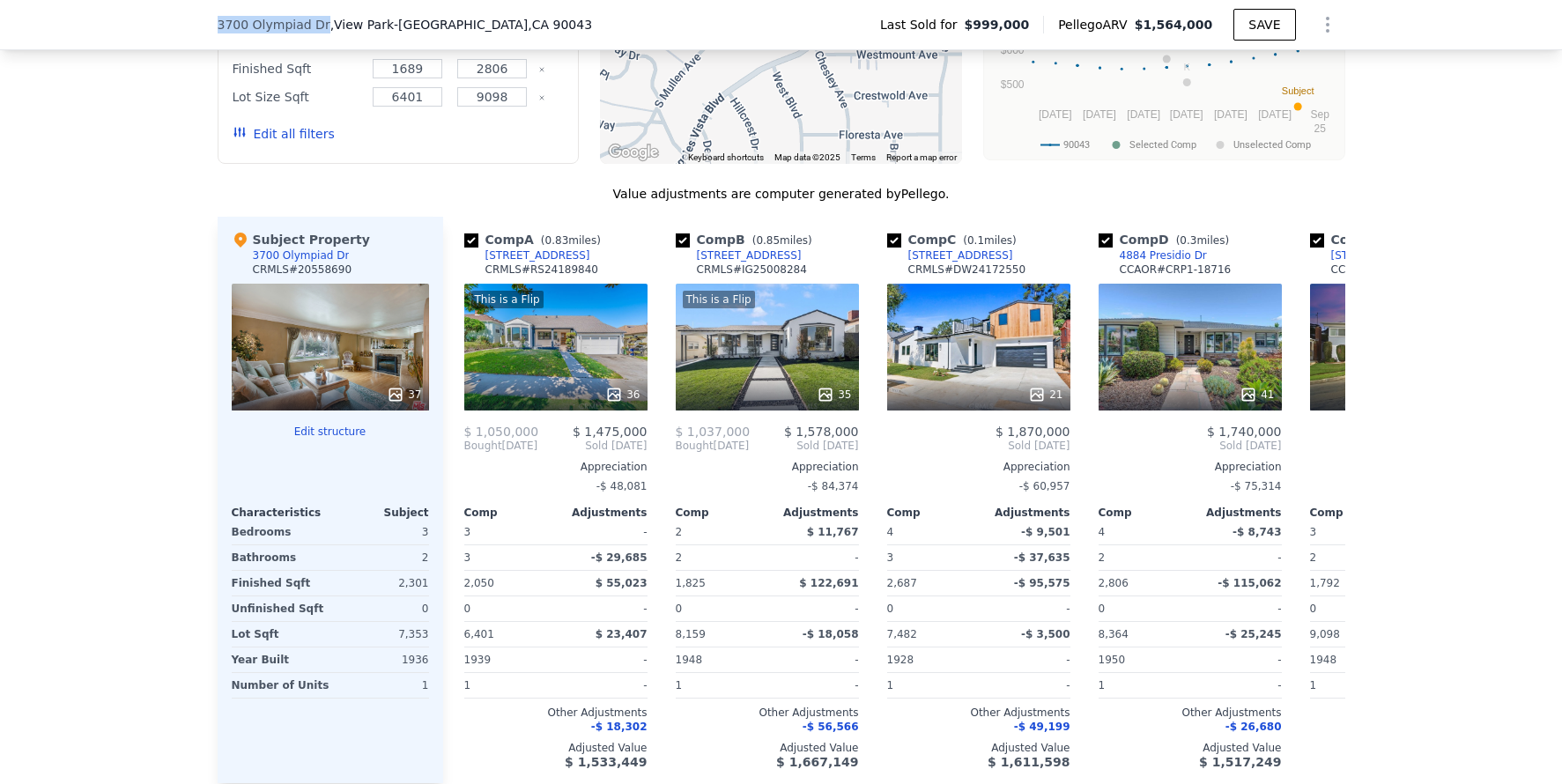
drag, startPoint x: 210, startPoint y: 21, endPoint x: 314, endPoint y: 32, distance: 104.6
click at [314, 32] on span "3700 Olympiad Dr" at bounding box center [274, 25] width 113 height 18
copy span "3700 Olympiad Dr"
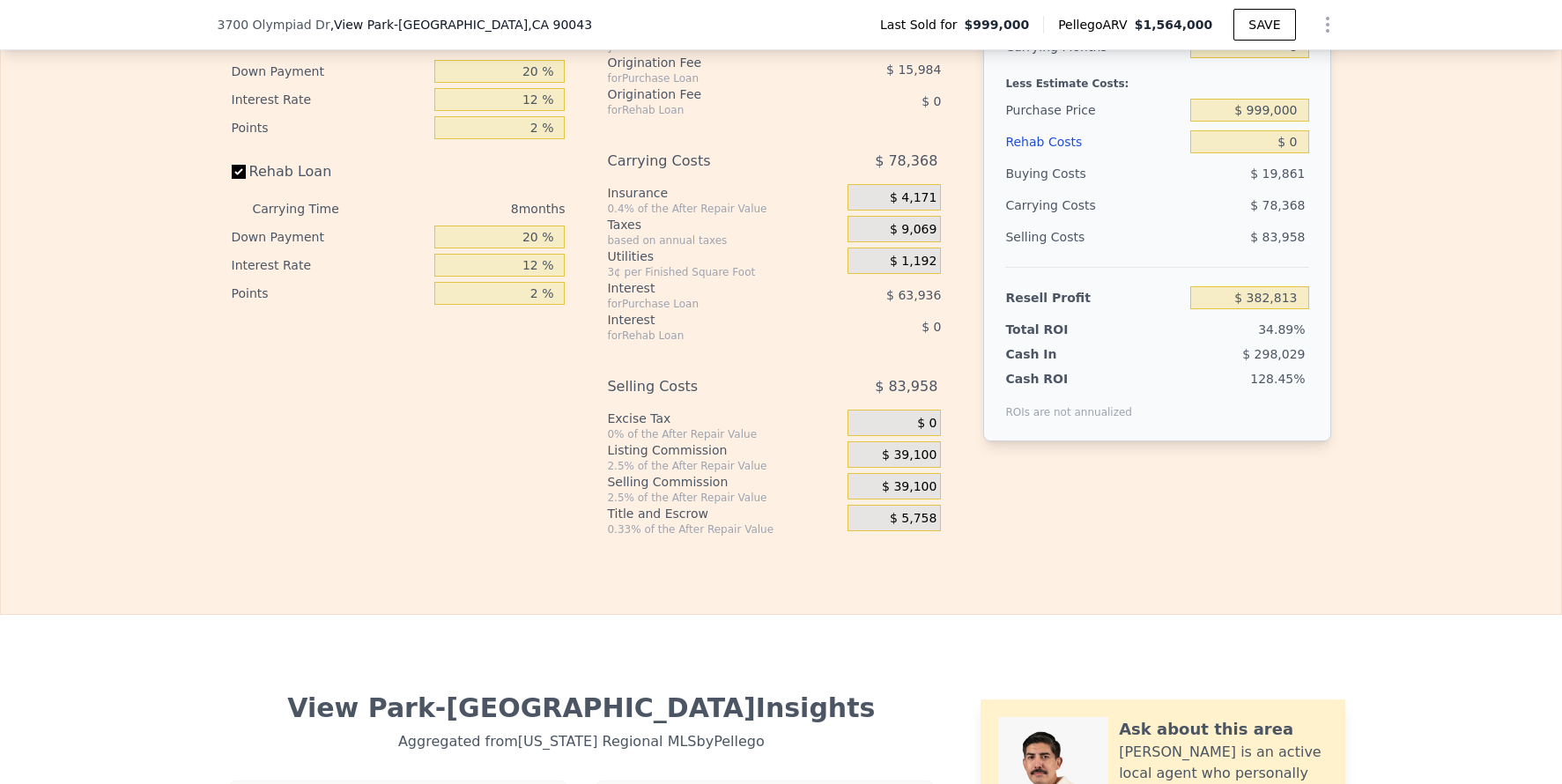
scroll to position [2602, 0]
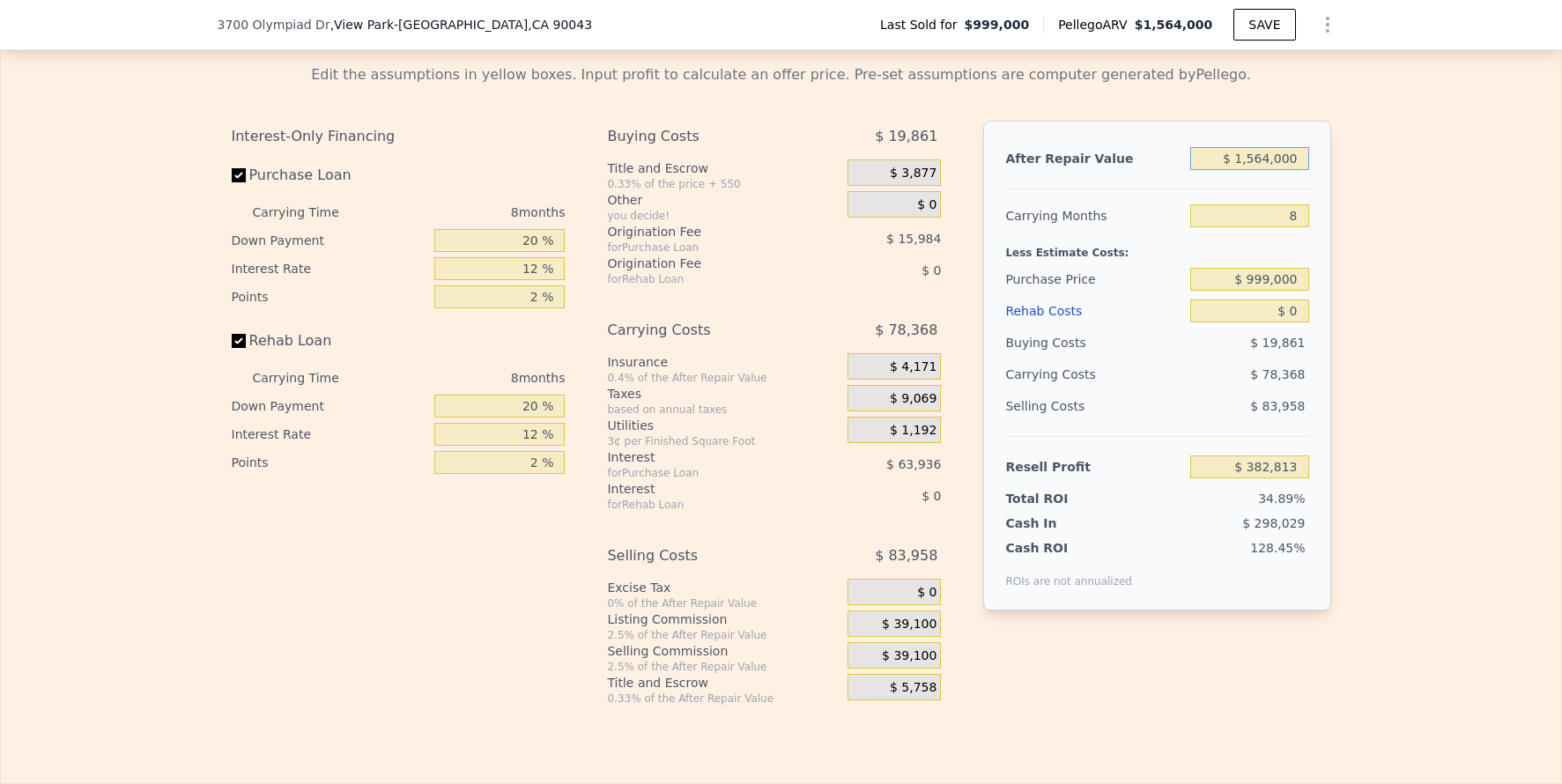
click at [1258, 170] on input "$ 1,564,000" at bounding box center [1249, 158] width 118 height 23
type input "$ 1"
type input "-$ 1,093,607"
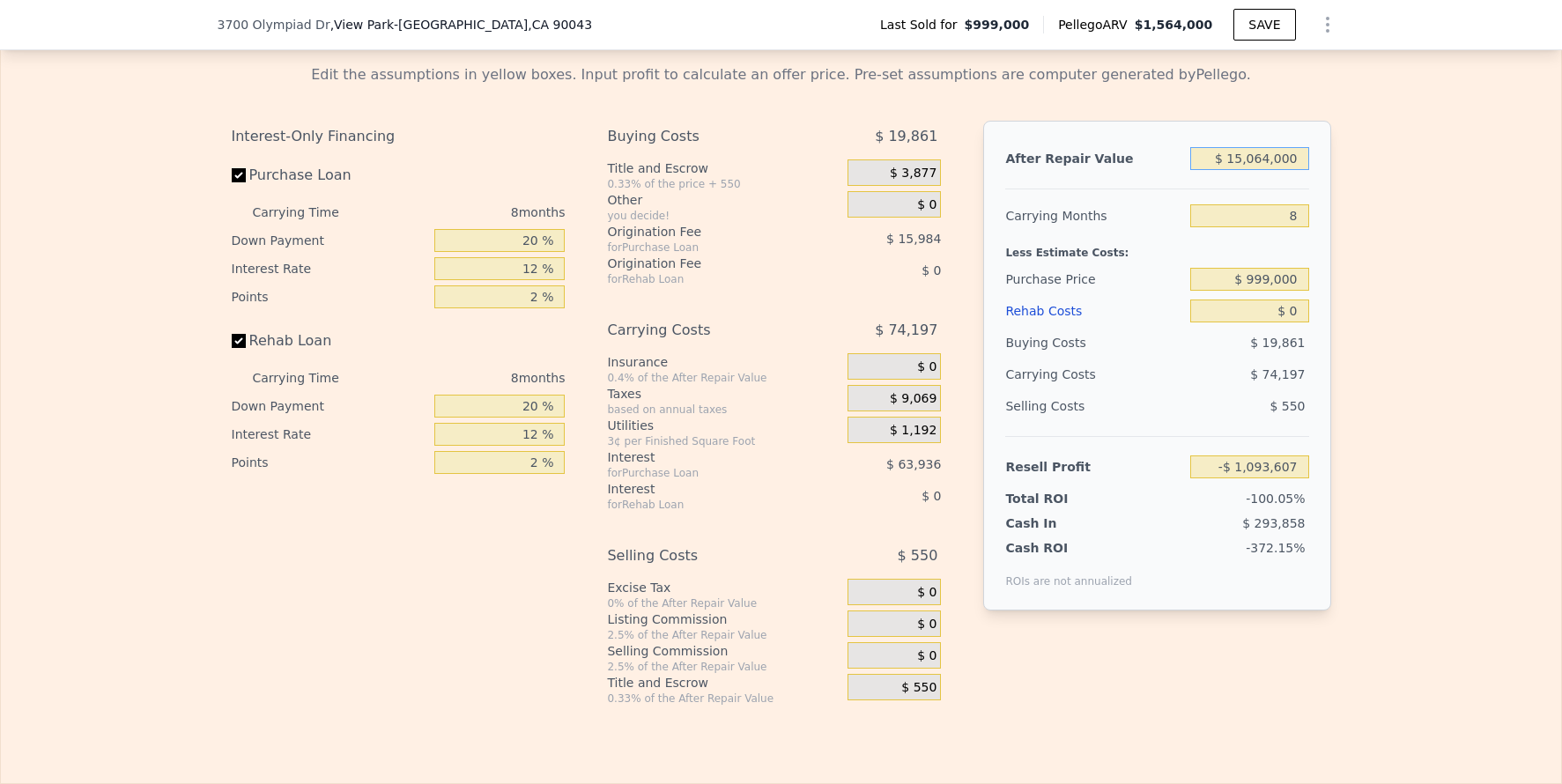
type input "$ 150,064,000"
type input "$ 140,567,308"
click at [1258, 170] on input "$ 150,064,000" at bounding box center [1249, 158] width 118 height 23
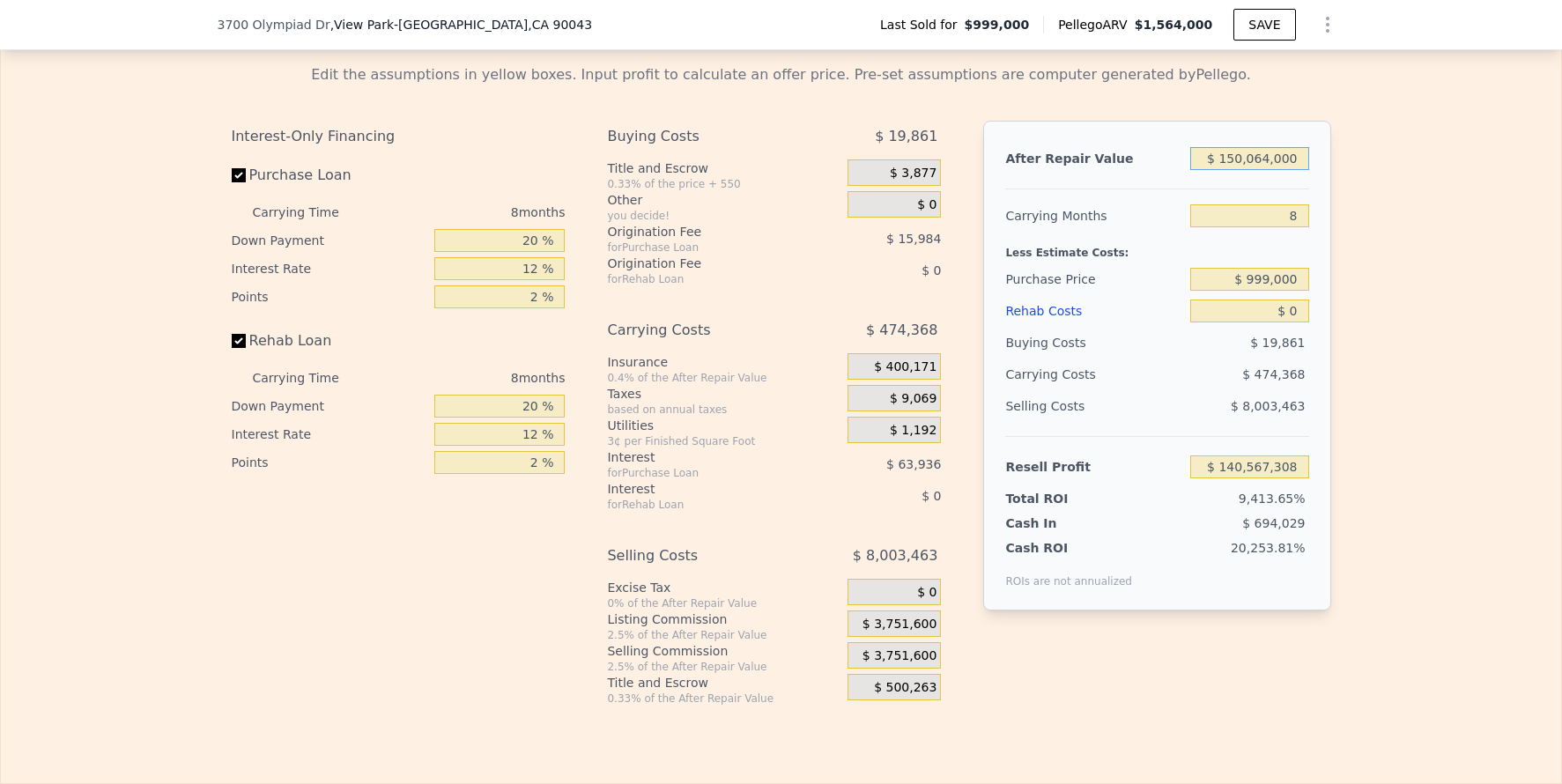
type input "$ 1"
type input "-$ 1,093,607"
type input "$ 15"
type input "-$ 1,093,593"
type input "$ 150"
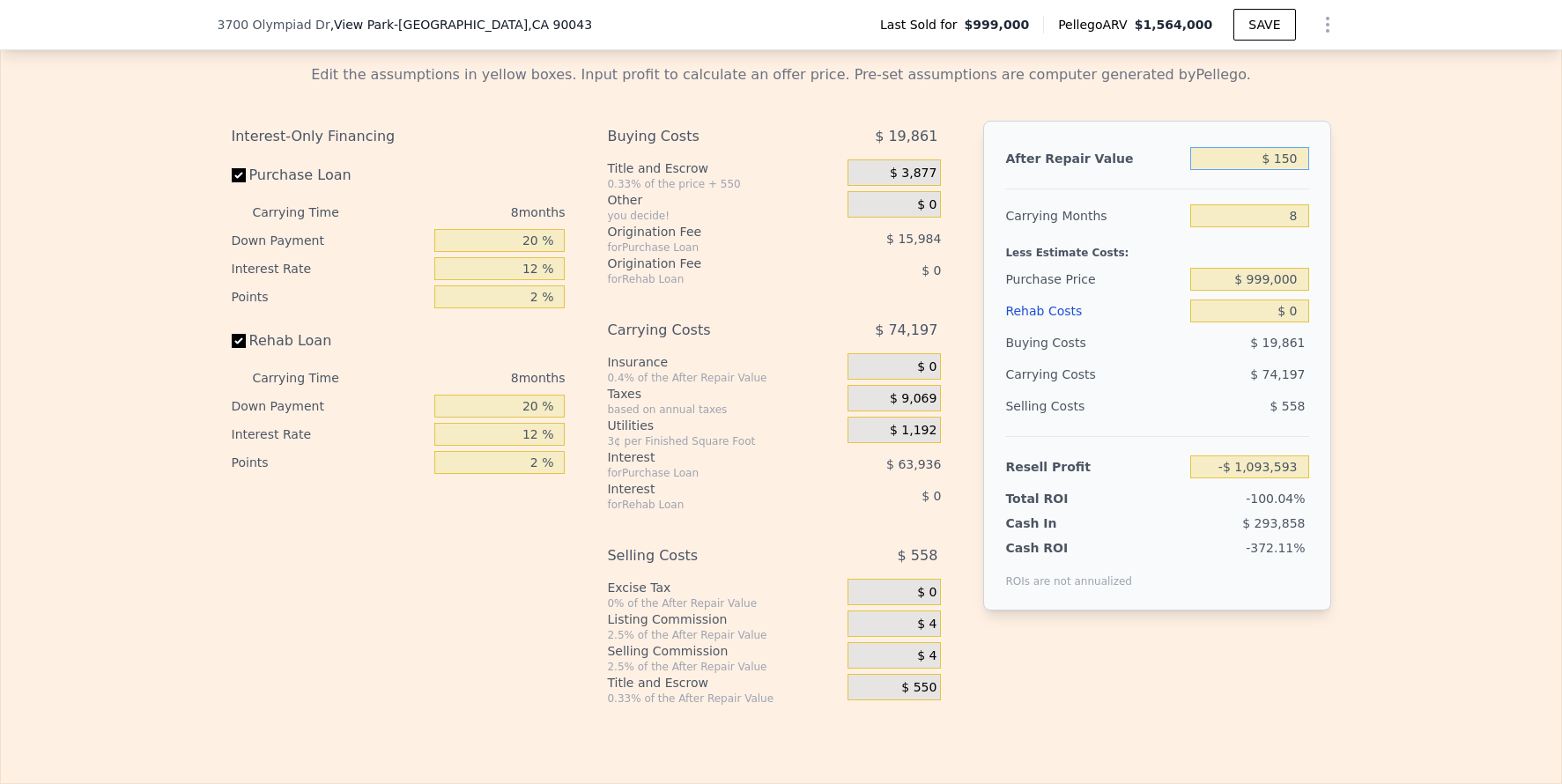
type input "-$ 1,093,466"
type input "$ 1,500"
type input "-$ 1,092,193"
type input "$ 1,500,000"
type input "$ 322,397"
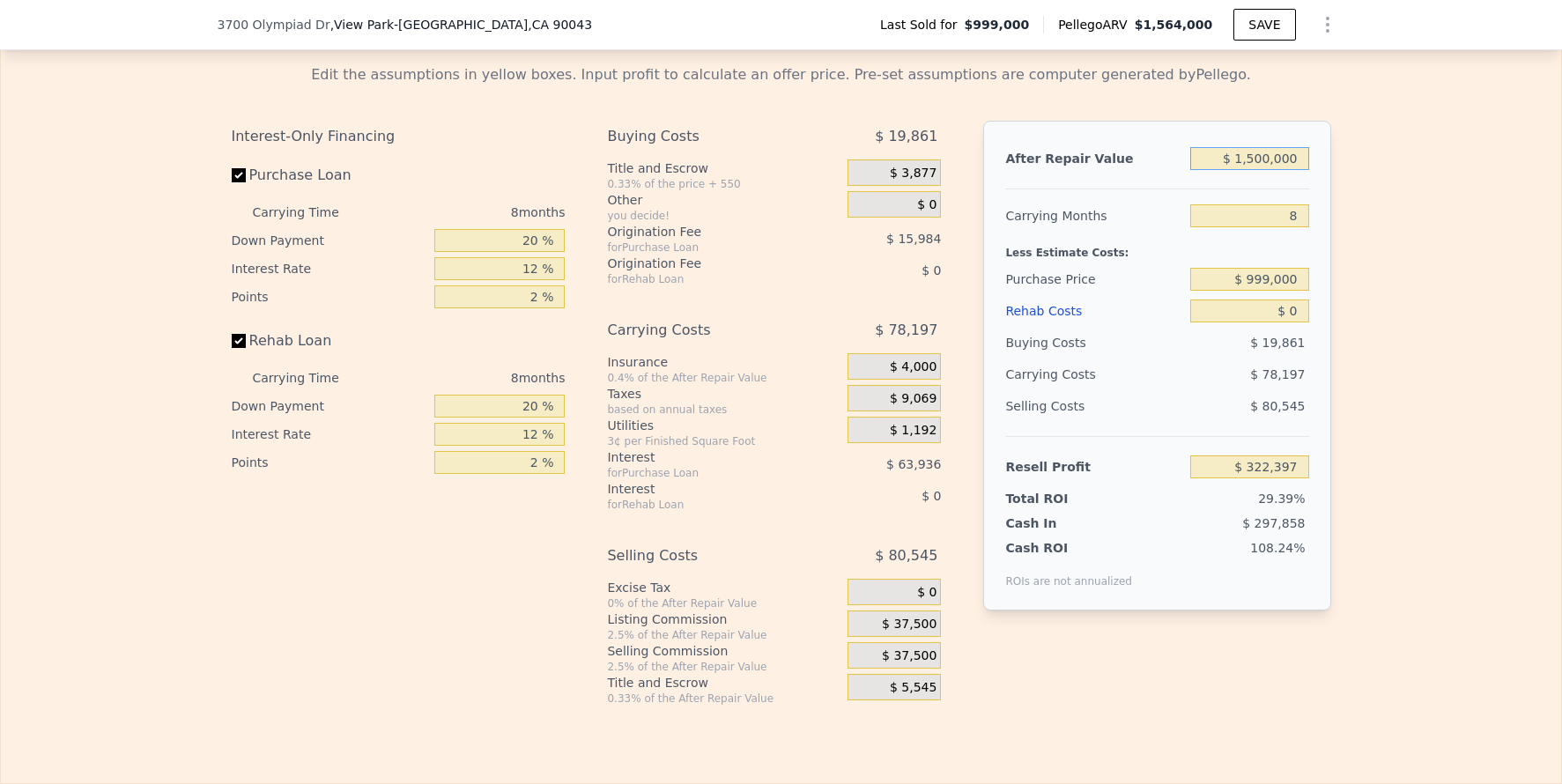
type input "$ 1,500,000"
click at [1292, 227] on input "8" at bounding box center [1249, 216] width 118 height 23
type input "6"
type input "$ 341,946"
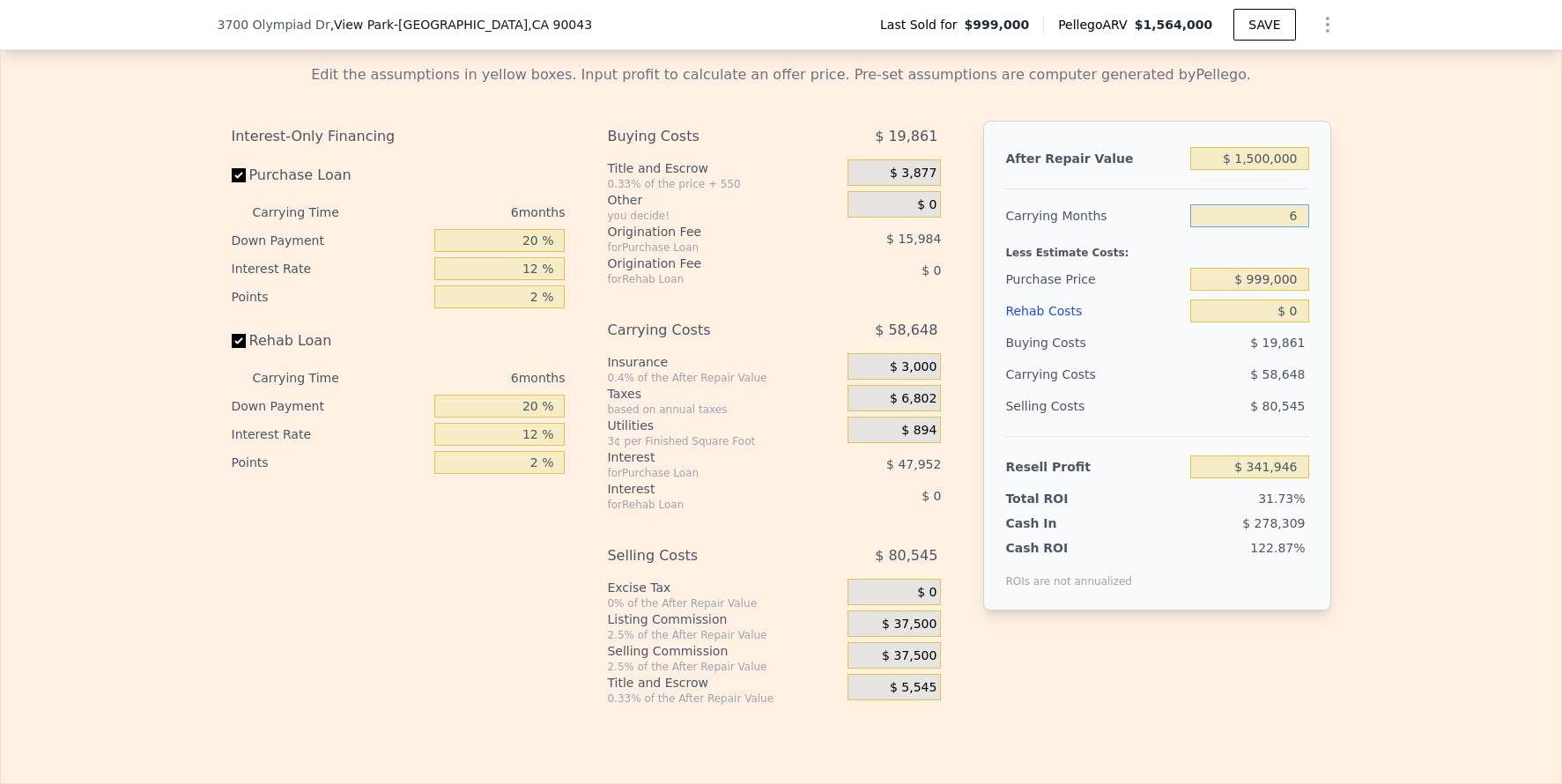
type input "6"
click at [1331, 296] on div "Edit the assumptions in yellow boxes. Input profit to calculate an offer price.…" at bounding box center [781, 377] width 1128 height 656
click at [1282, 291] on input "$ 999,000" at bounding box center [1249, 279] width 118 height 23
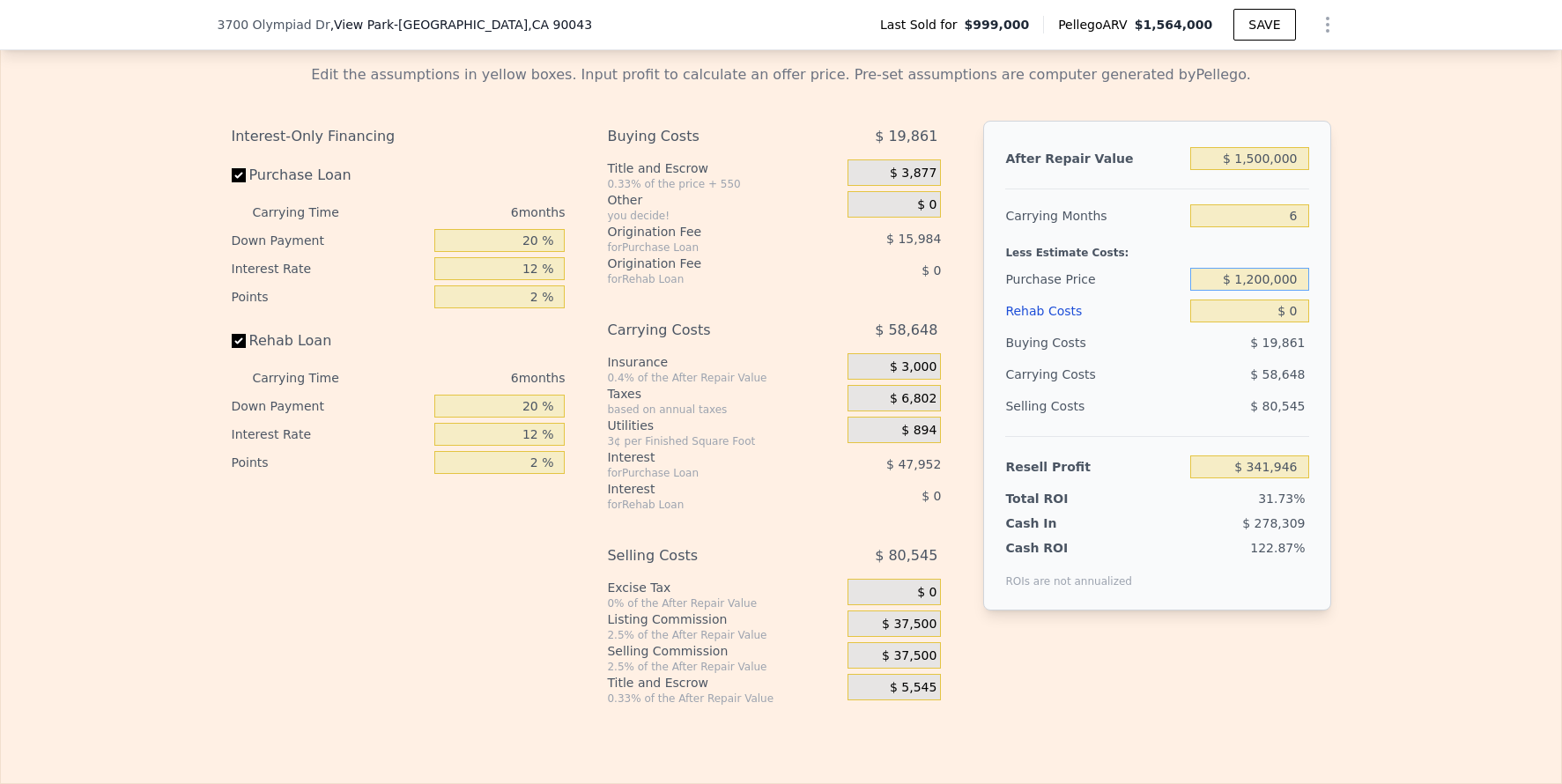
type input "$ 1,200,000"
click at [1341, 344] on div "Edit the assumptions in yellow boxes. Input profit to calculate an offer price.…" at bounding box center [781, 377] width 1560 height 656
type input "$ 127,413"
click at [919, 633] on span "$ 37,500" at bounding box center [909, 625] width 54 height 16
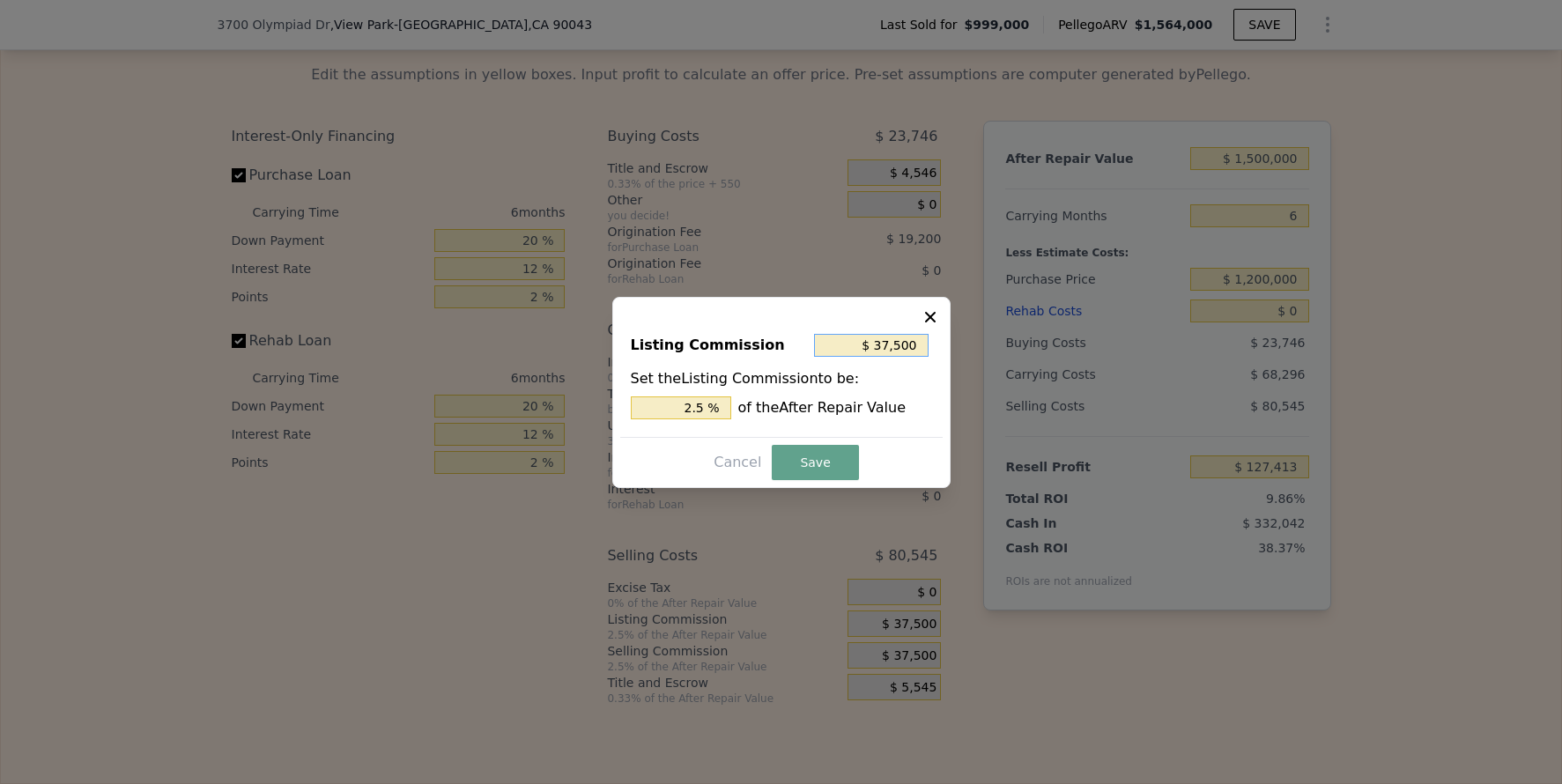
click at [889, 343] on input "$ 37,500" at bounding box center [871, 345] width 115 height 23
type input "$ 2"
type input "0.000 %"
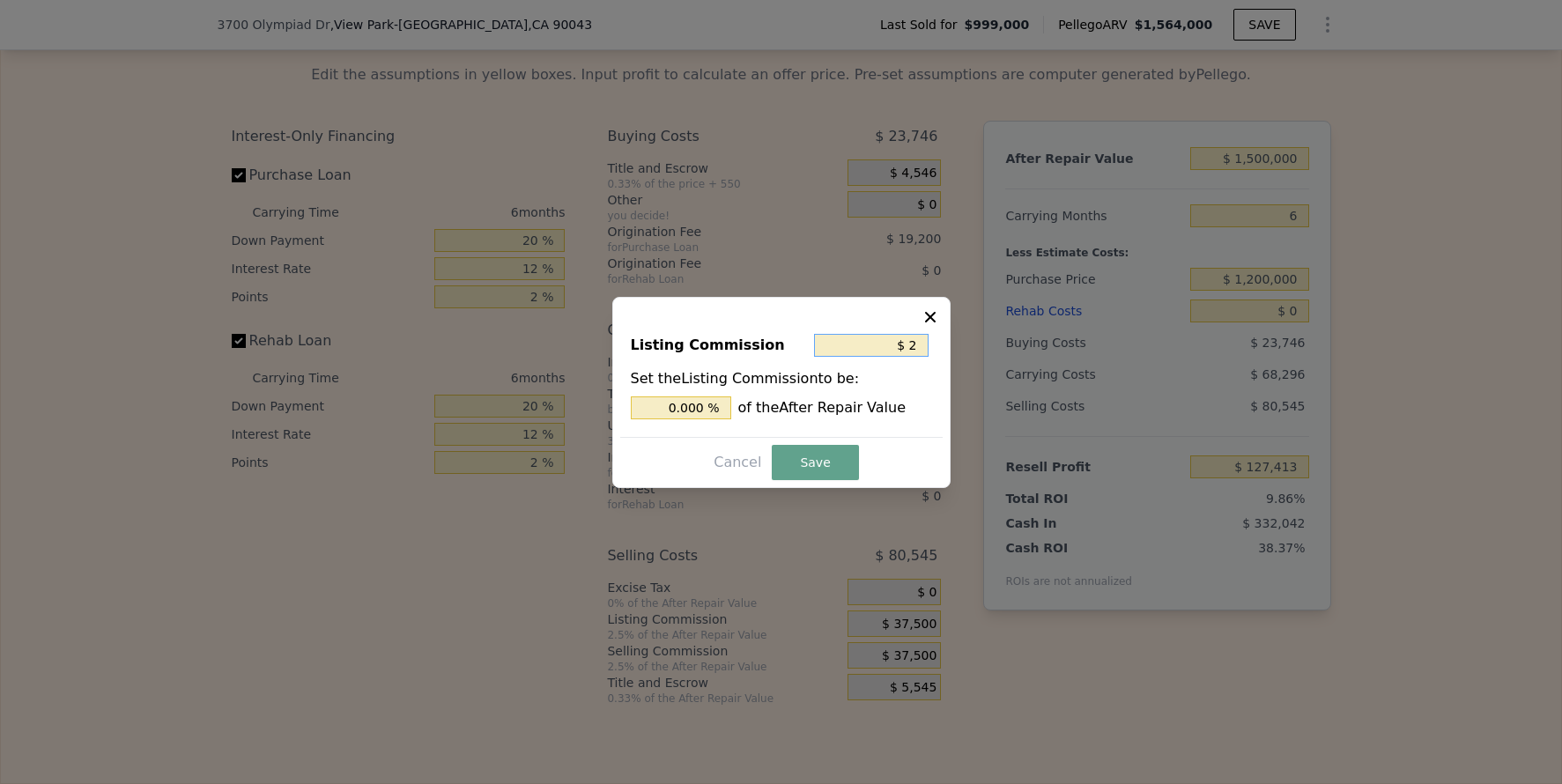
type input "$ 20"
type input "0.001 %"
type input "$ 200"
type input "0.013 %"
type input "$ 2,000"
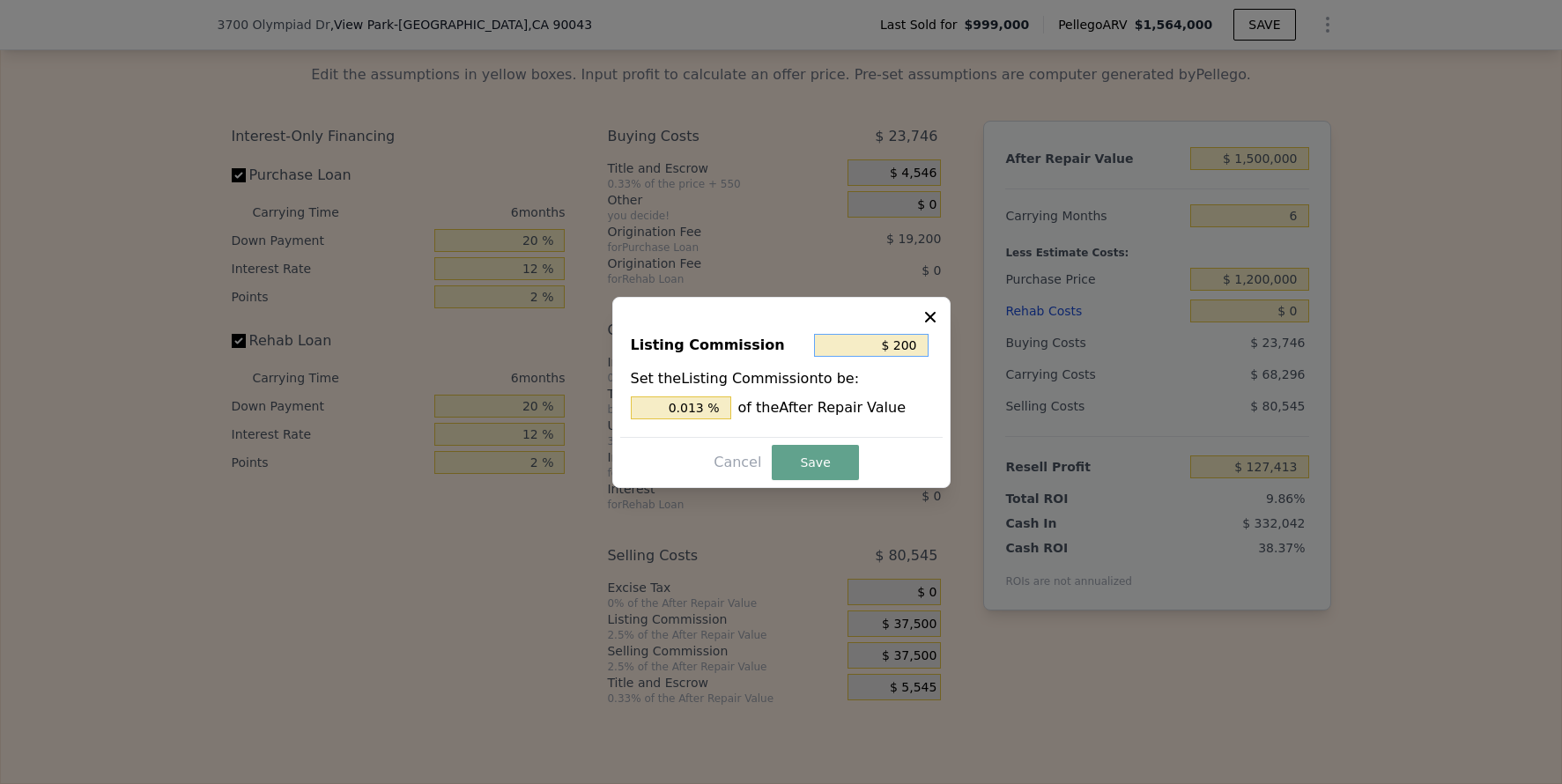
type input "0.133 %"
type input "$ 2,000"
click at [845, 452] on button "Save" at bounding box center [814, 463] width 86 height 36
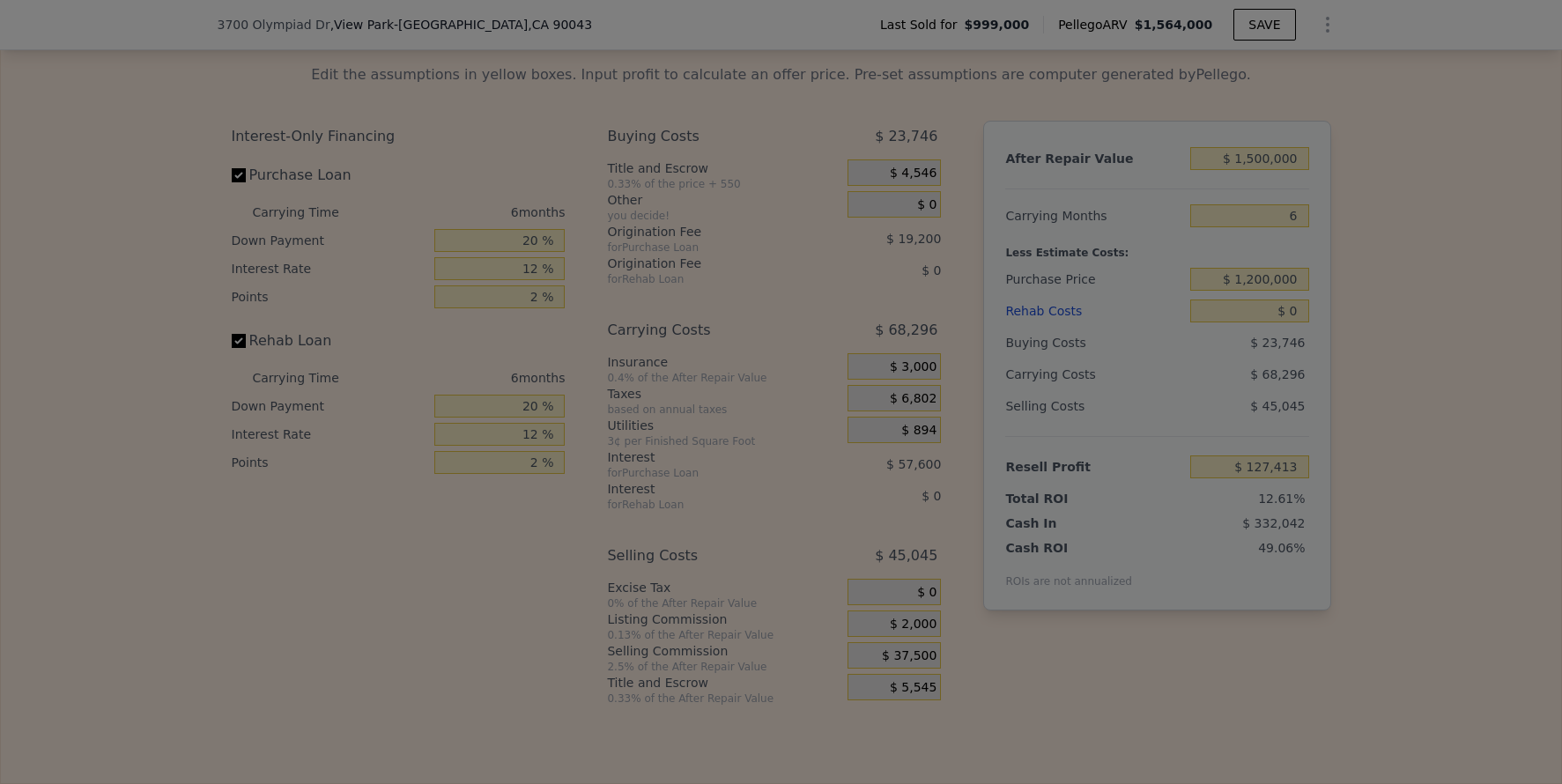
type input "$ 162,913"
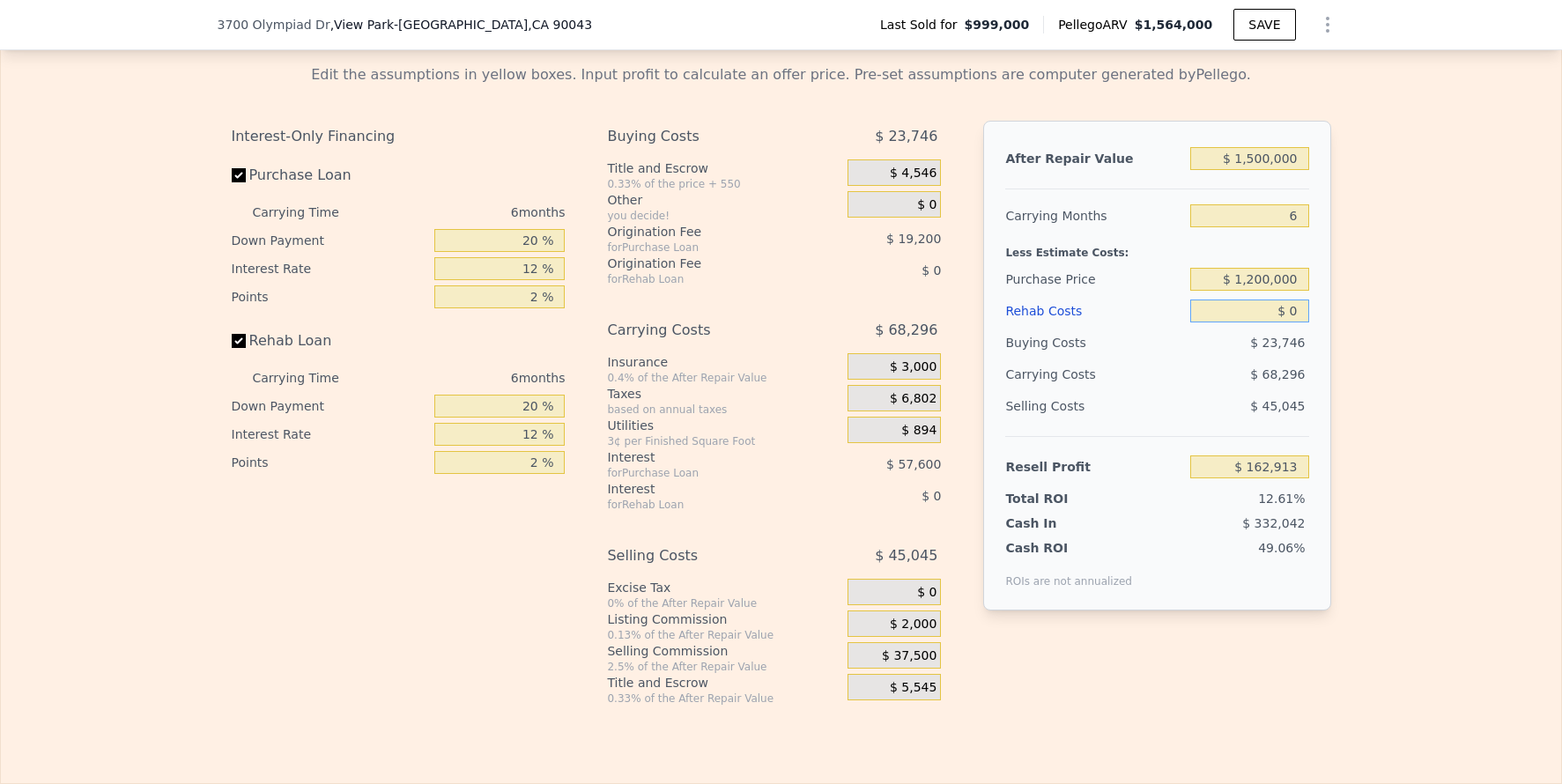
click at [1294, 322] on input "$ 0" at bounding box center [1249, 311] width 118 height 23
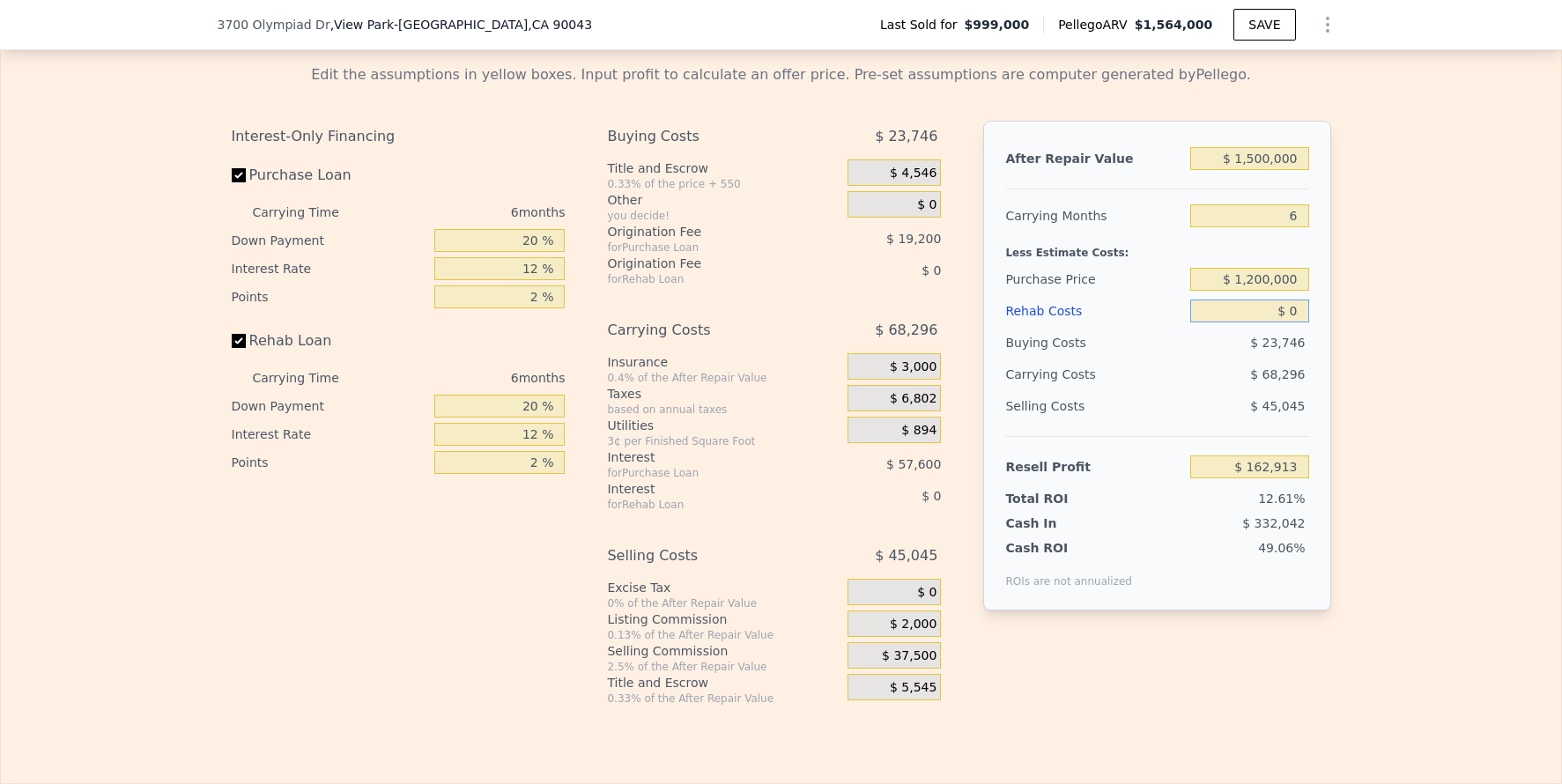
type input "$ 5"
type input "$ 162,908"
type input "$ 50"
type input "$ 162,862"
type input "$ 50,000"
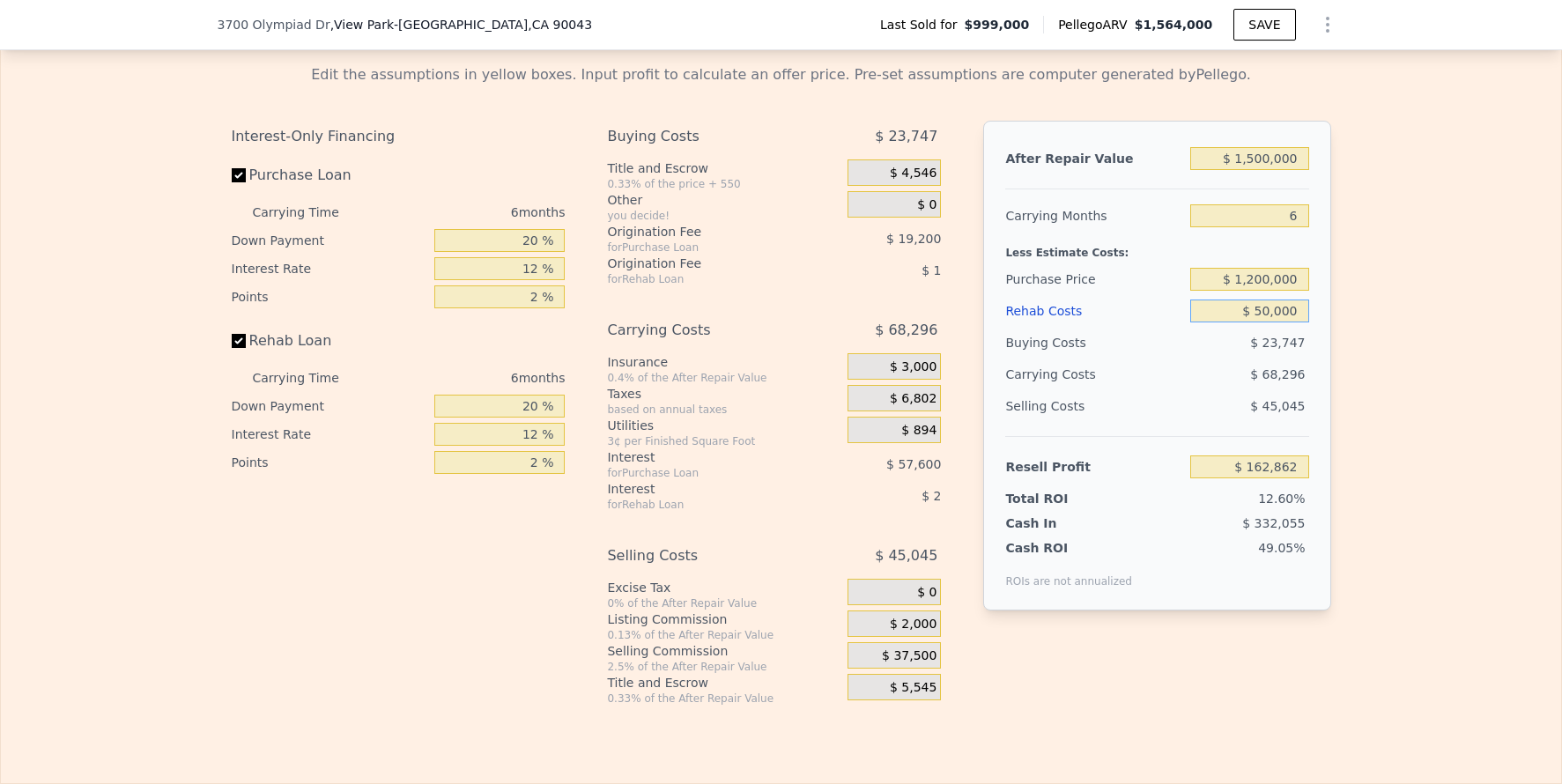
type input "$ 109,713"
type input "$ 50,000"
click at [1389, 358] on div "Edit the assumptions in yellow boxes. Input profit to calculate an offer price.…" at bounding box center [781, 377] width 1560 height 656
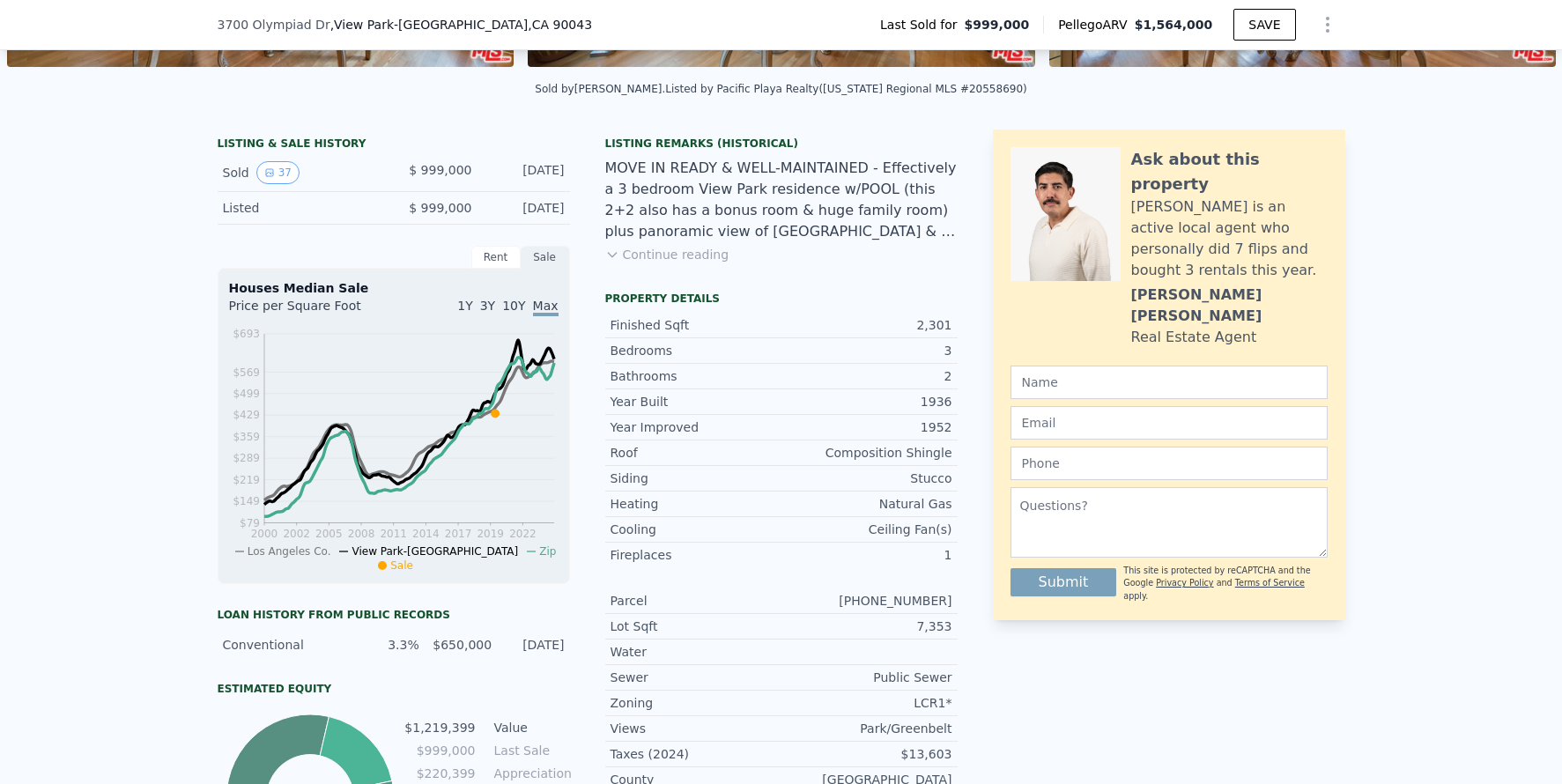
scroll to position [374, 0]
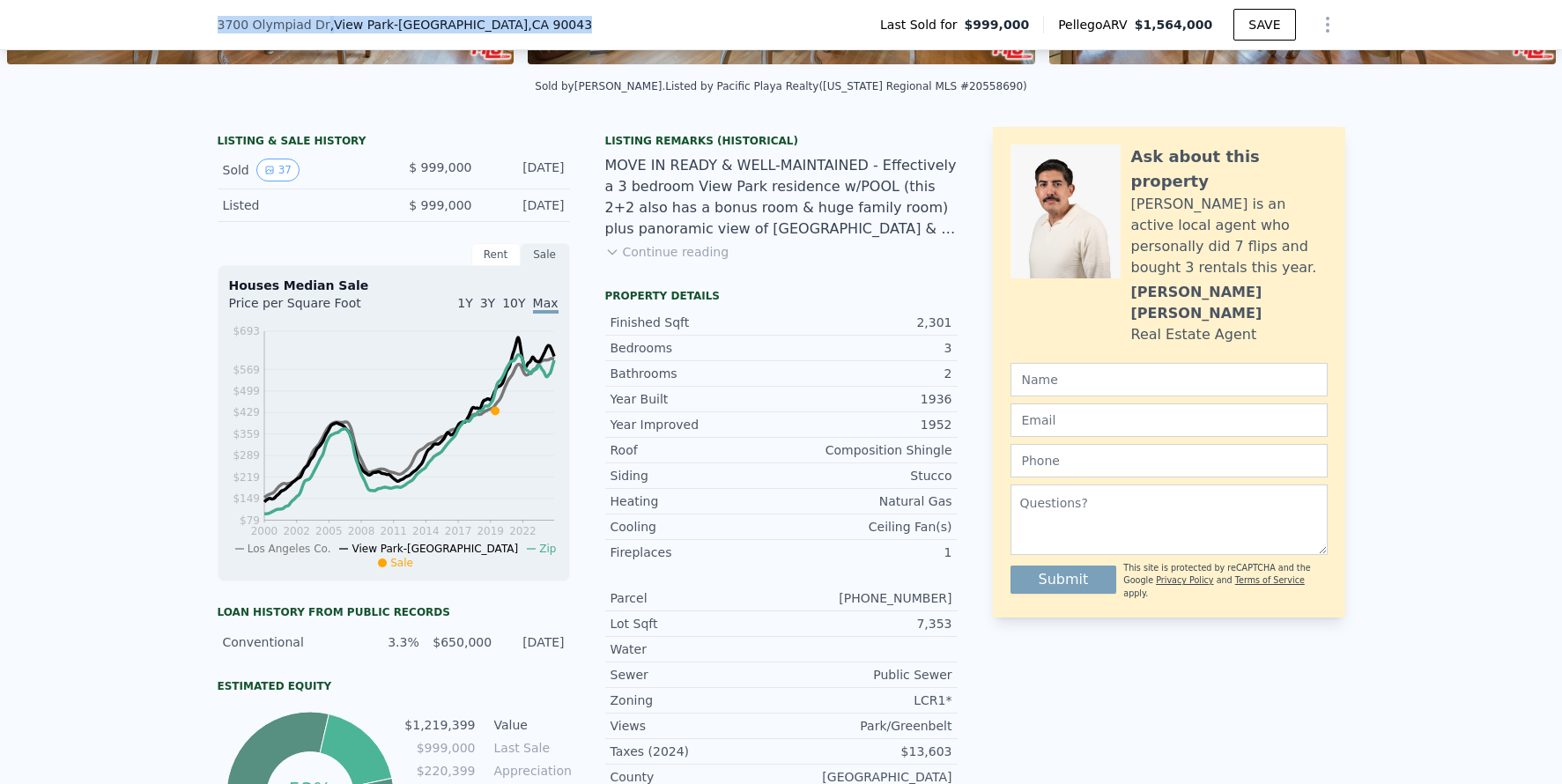
drag, startPoint x: 212, startPoint y: 26, endPoint x: 501, endPoint y: 29, distance: 289.0
click at [542, 29] on div "[STREET_ADDRESS]" at bounding box center [413, 25] width 390 height 18
type input "$ 1,564,000"
type input "8"
type input "$ 0"
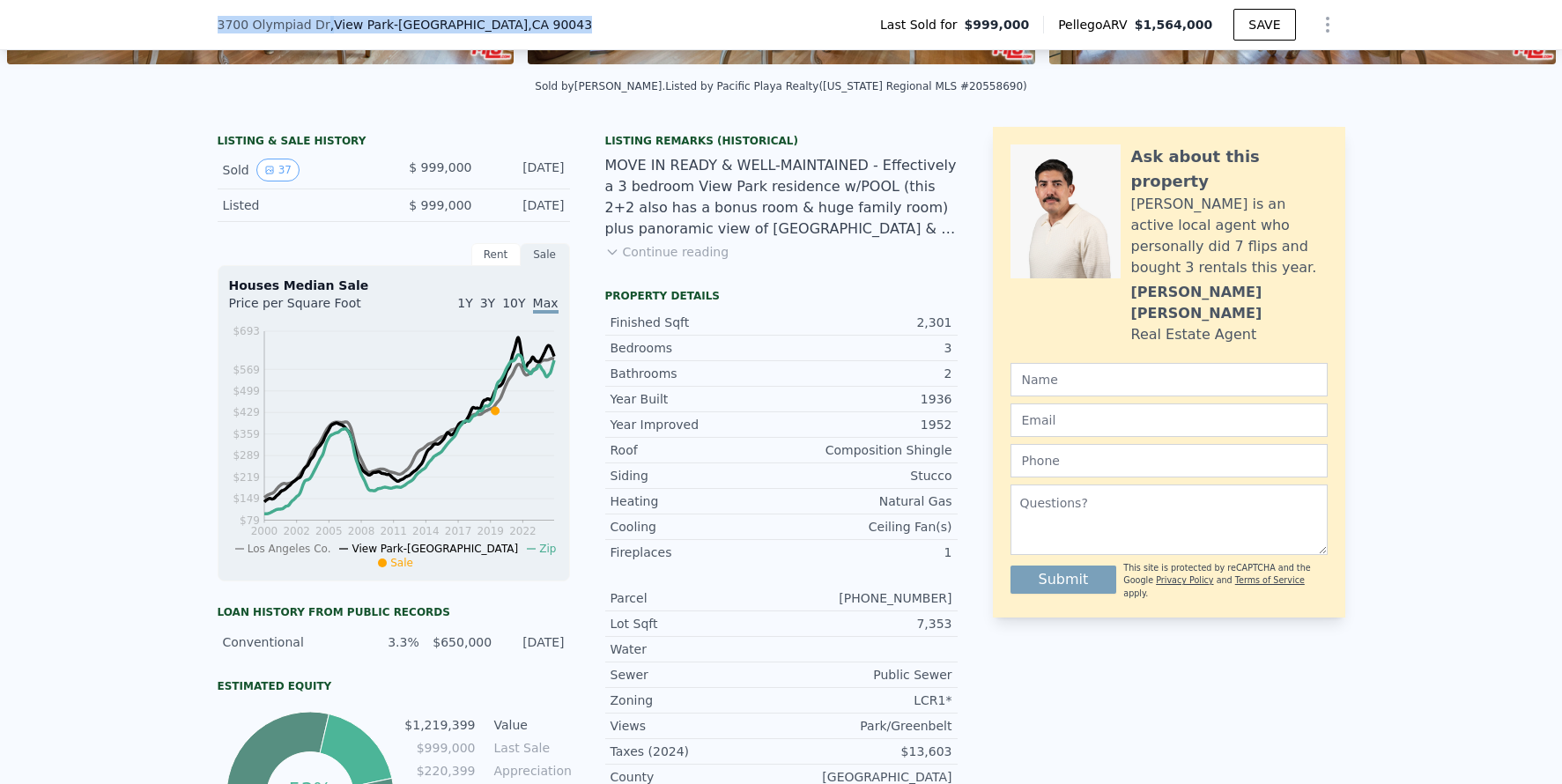
type input "$ 382,813"
copy div "[STREET_ADDRESS]"
